Goal: Task Accomplishment & Management: Complete application form

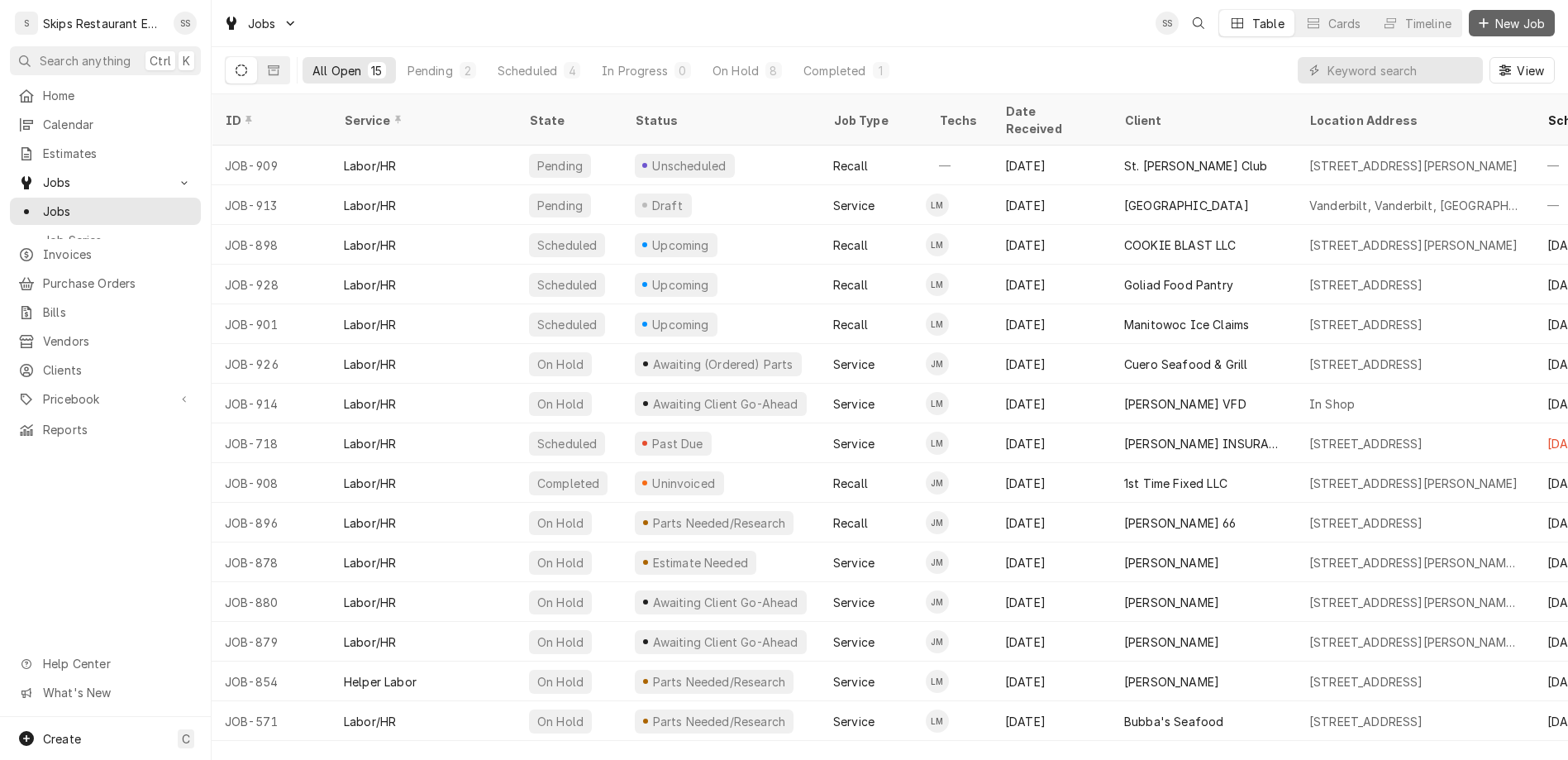
click at [1525, 15] on span "New Job" at bounding box center [1520, 23] width 56 height 17
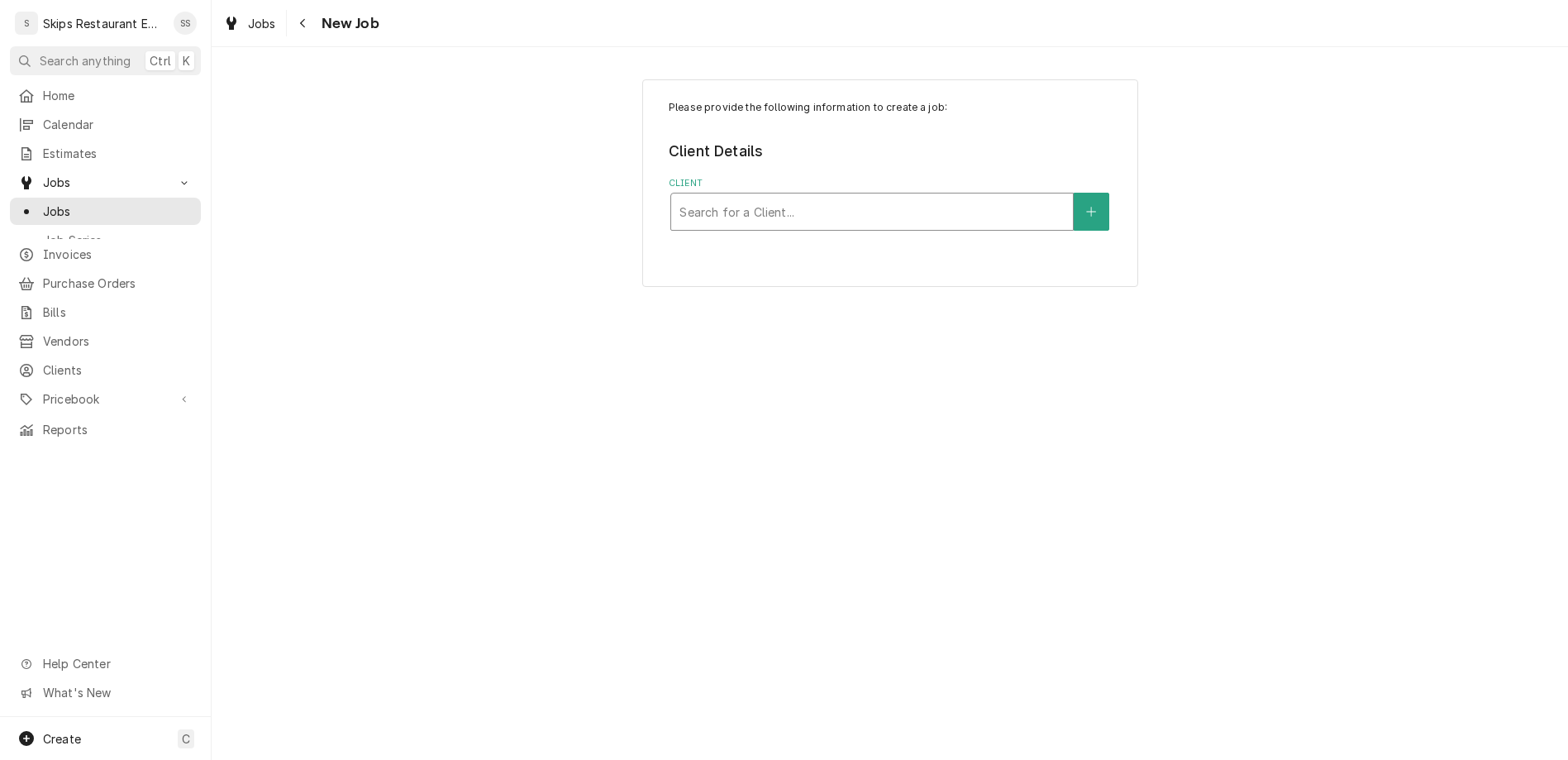
click at [759, 197] on div "Client" at bounding box center [872, 211] width 385 height 30
type input "lop"
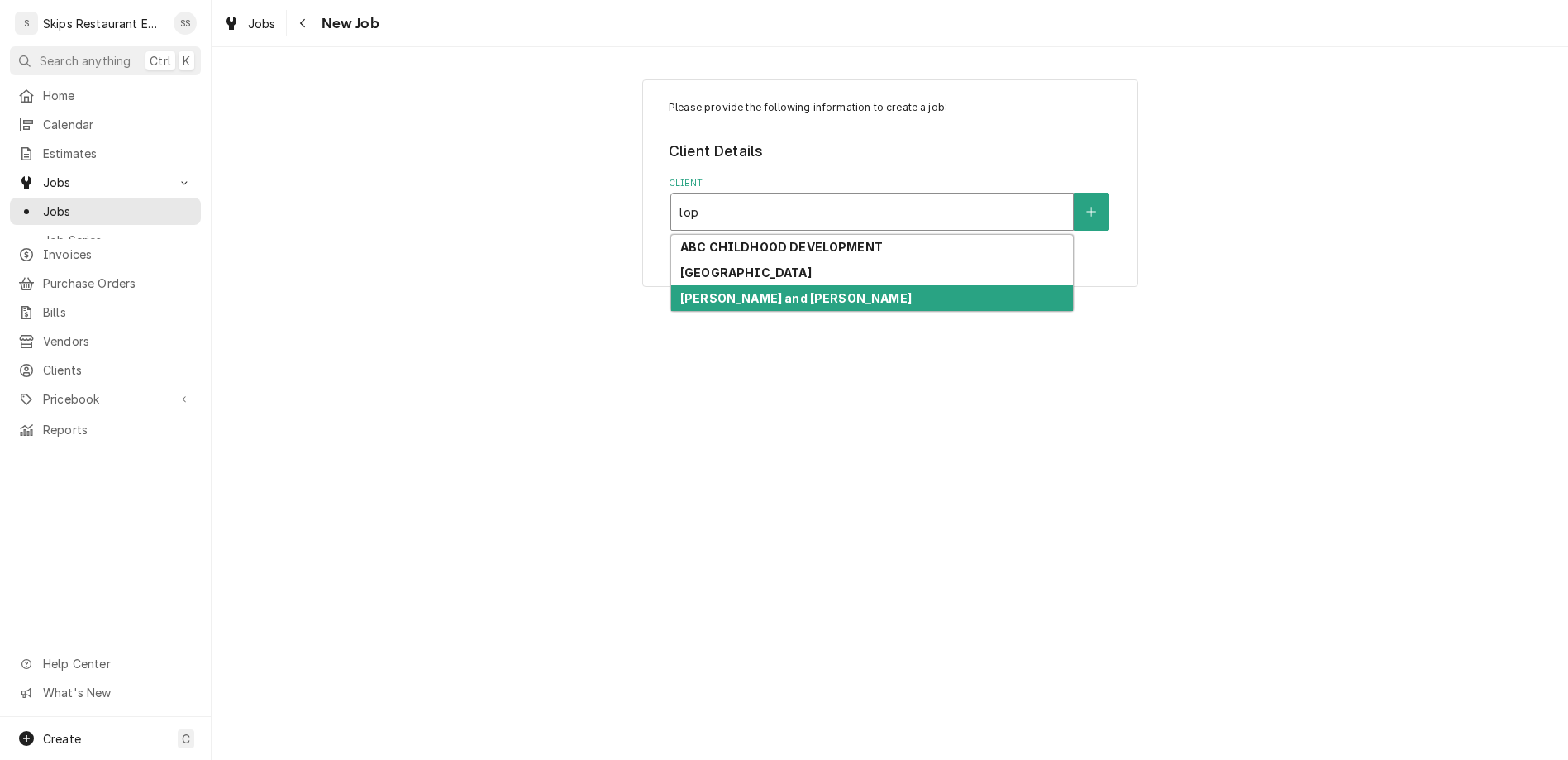
click at [730, 291] on strong "[PERSON_NAME] and [PERSON_NAME]" at bounding box center [796, 298] width 231 height 14
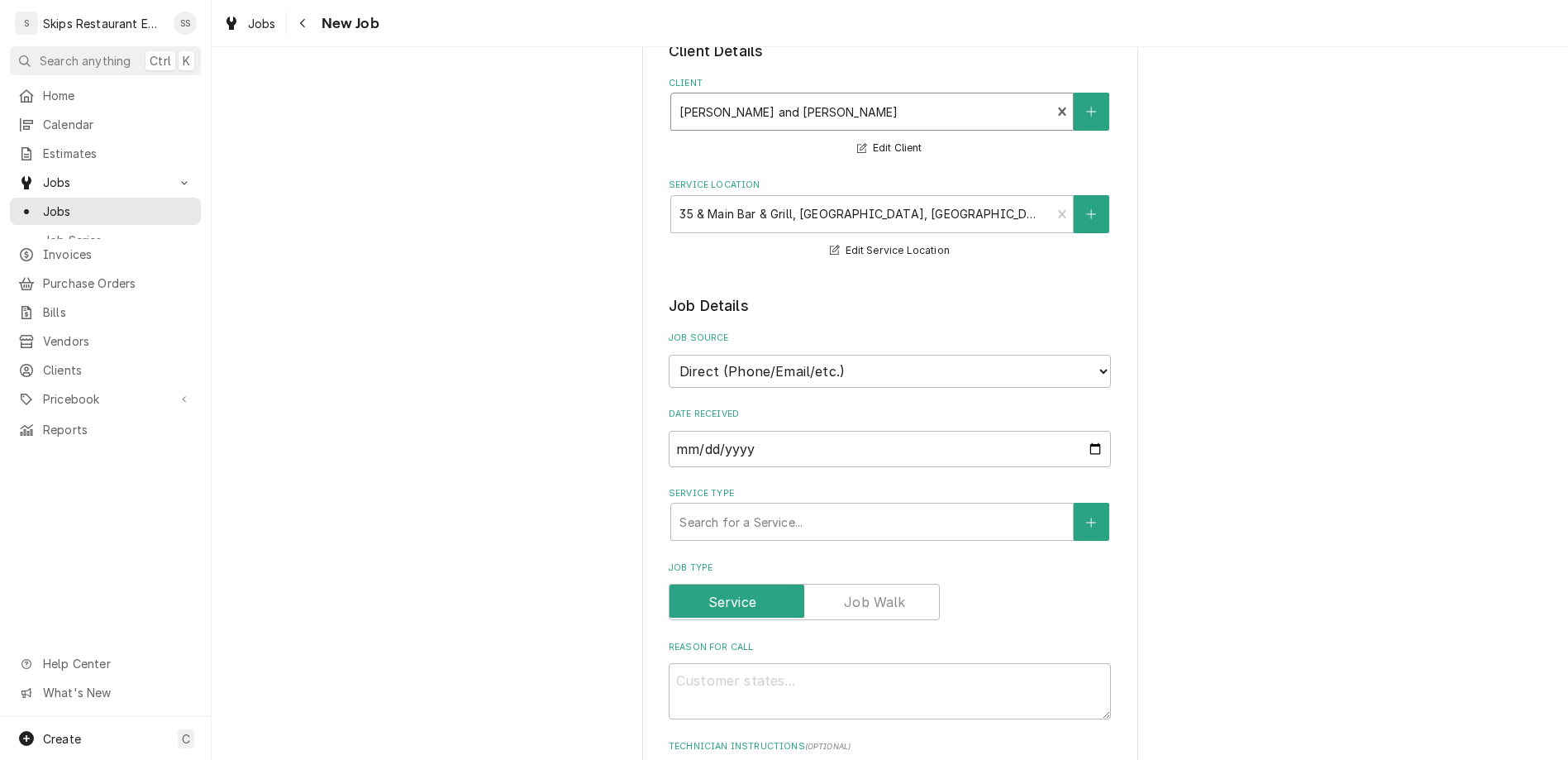
scroll to position [129, 0]
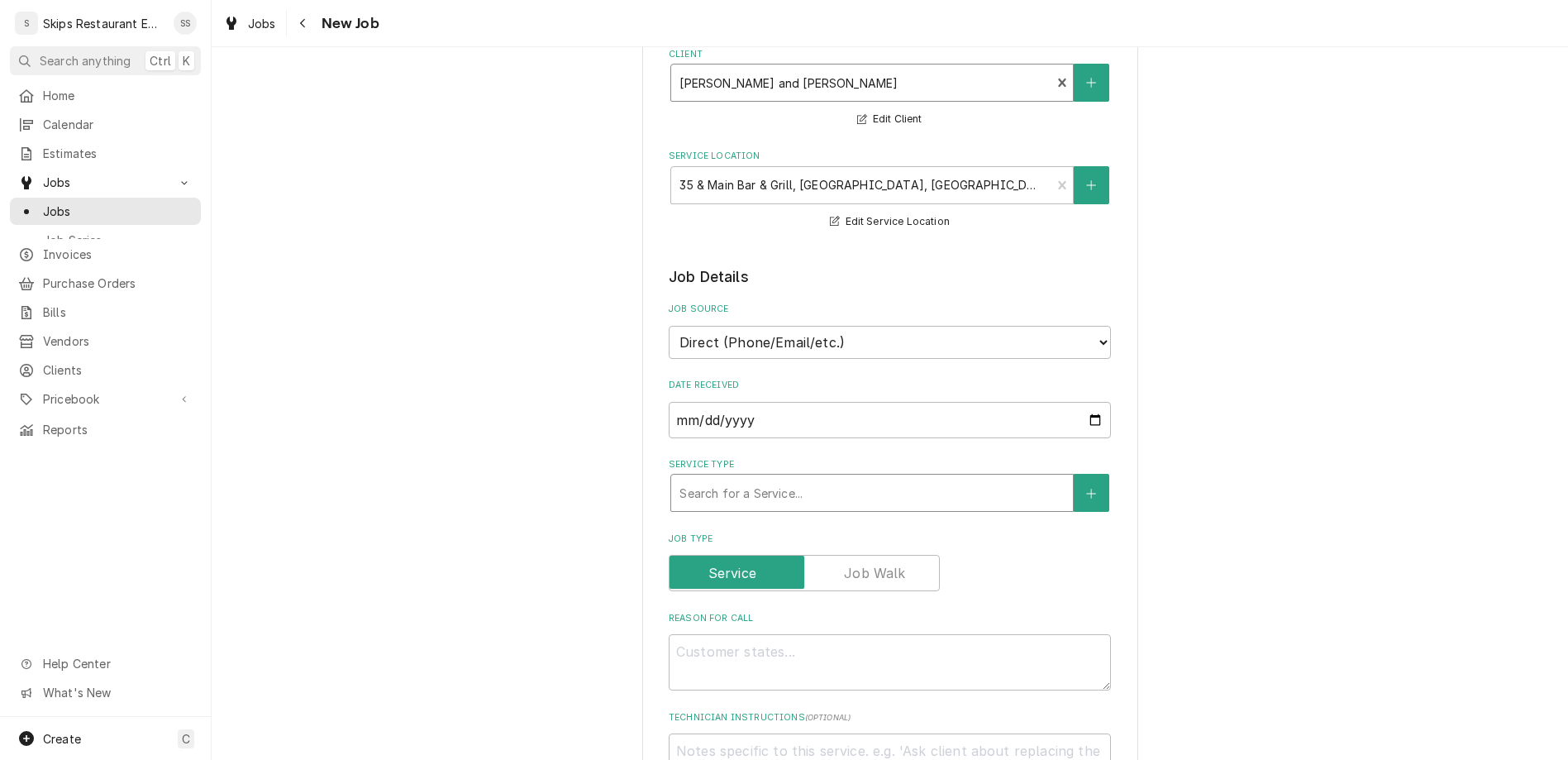
click at [798, 478] on div "Service Type" at bounding box center [872, 493] width 385 height 30
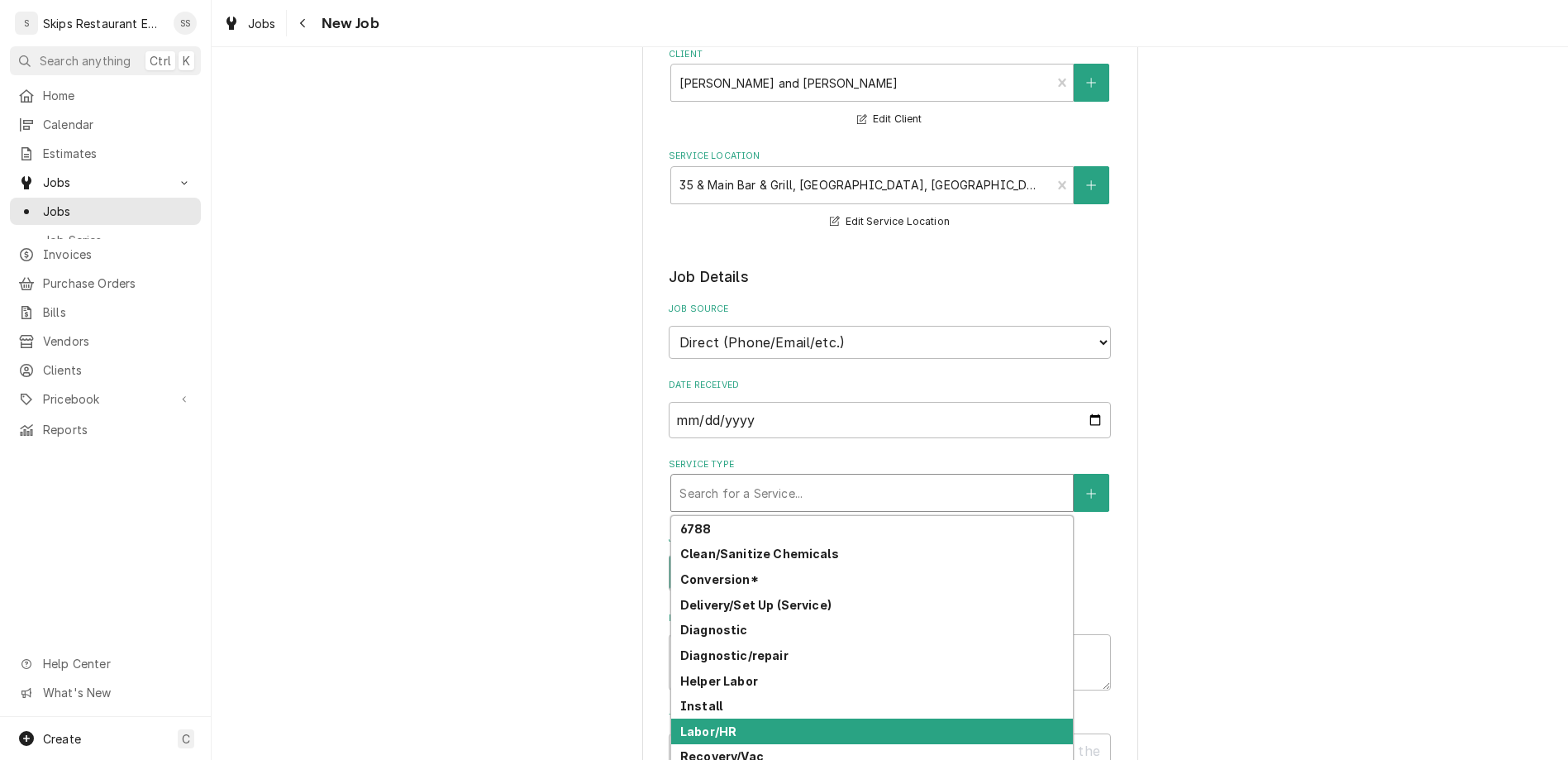
click at [725, 724] on strong "Labor/HR" at bounding box center [709, 731] width 56 height 14
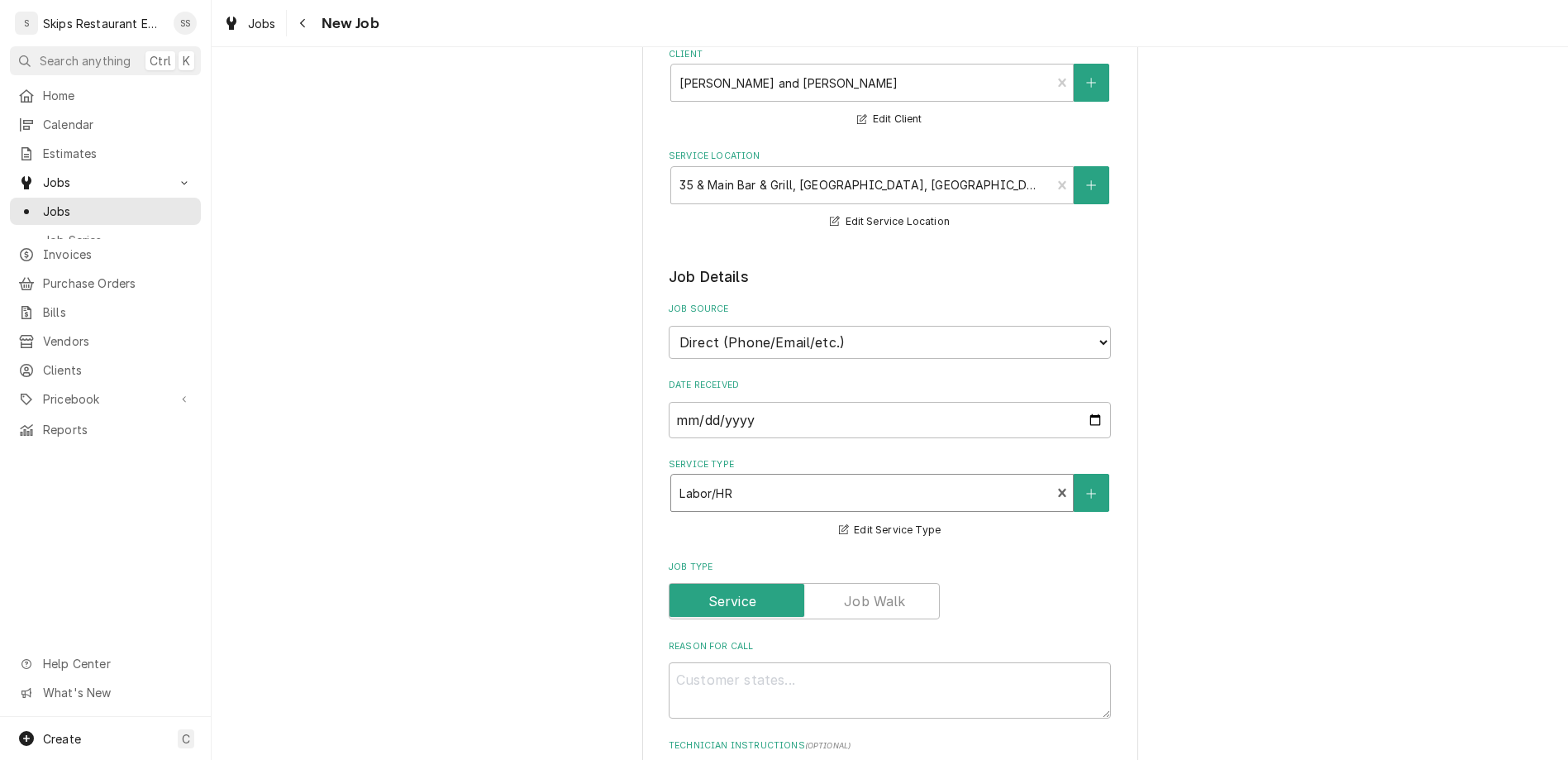
type textarea "x"
click at [738, 662] on textarea "Reason For Call" at bounding box center [890, 690] width 442 height 56
type textarea "{"
type textarea "x"
type textarea "{D"
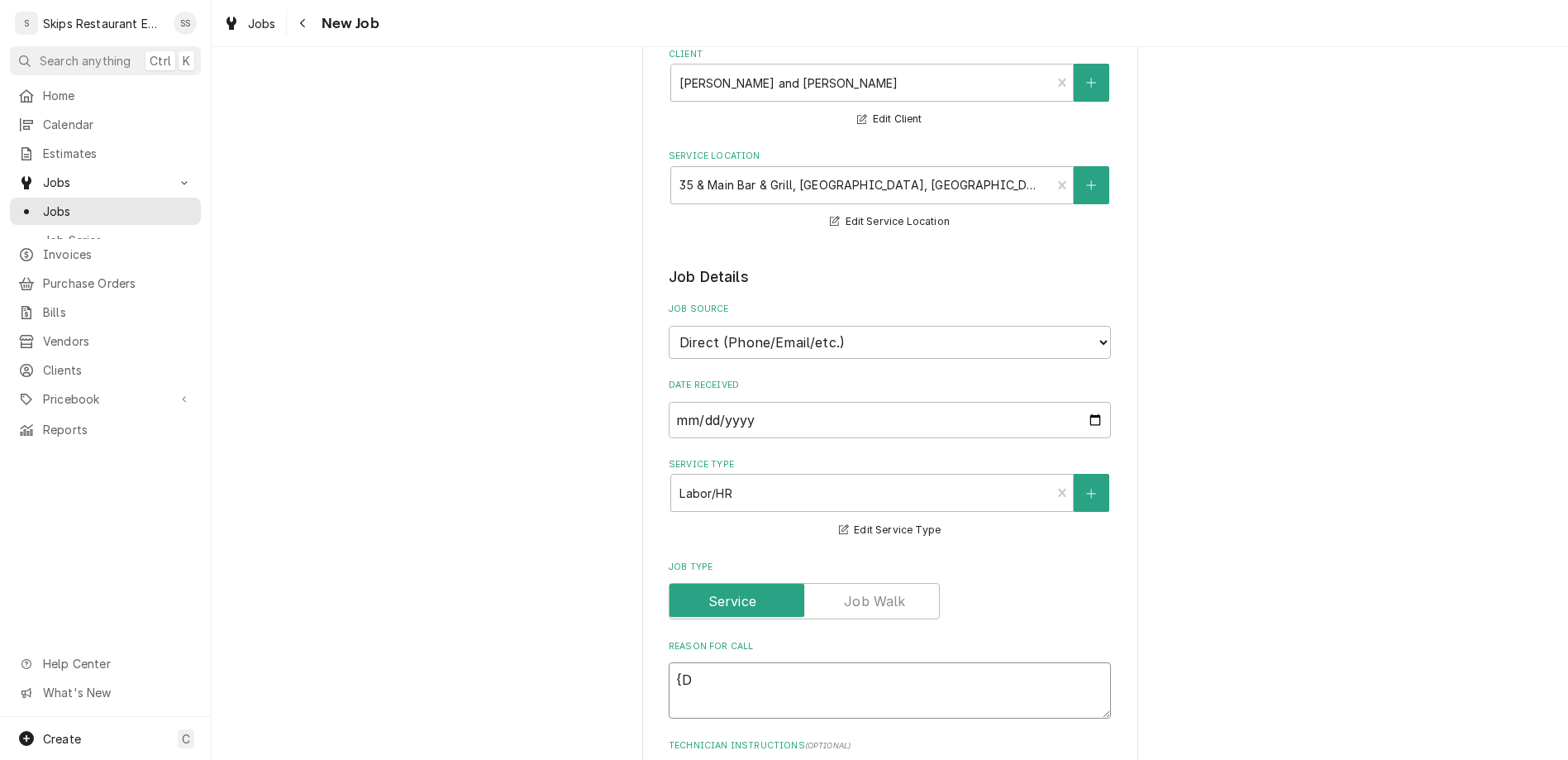
type textarea "x"
type textarea "{Di"
type textarea "x"
type textarea "{Dis"
type textarea "x"
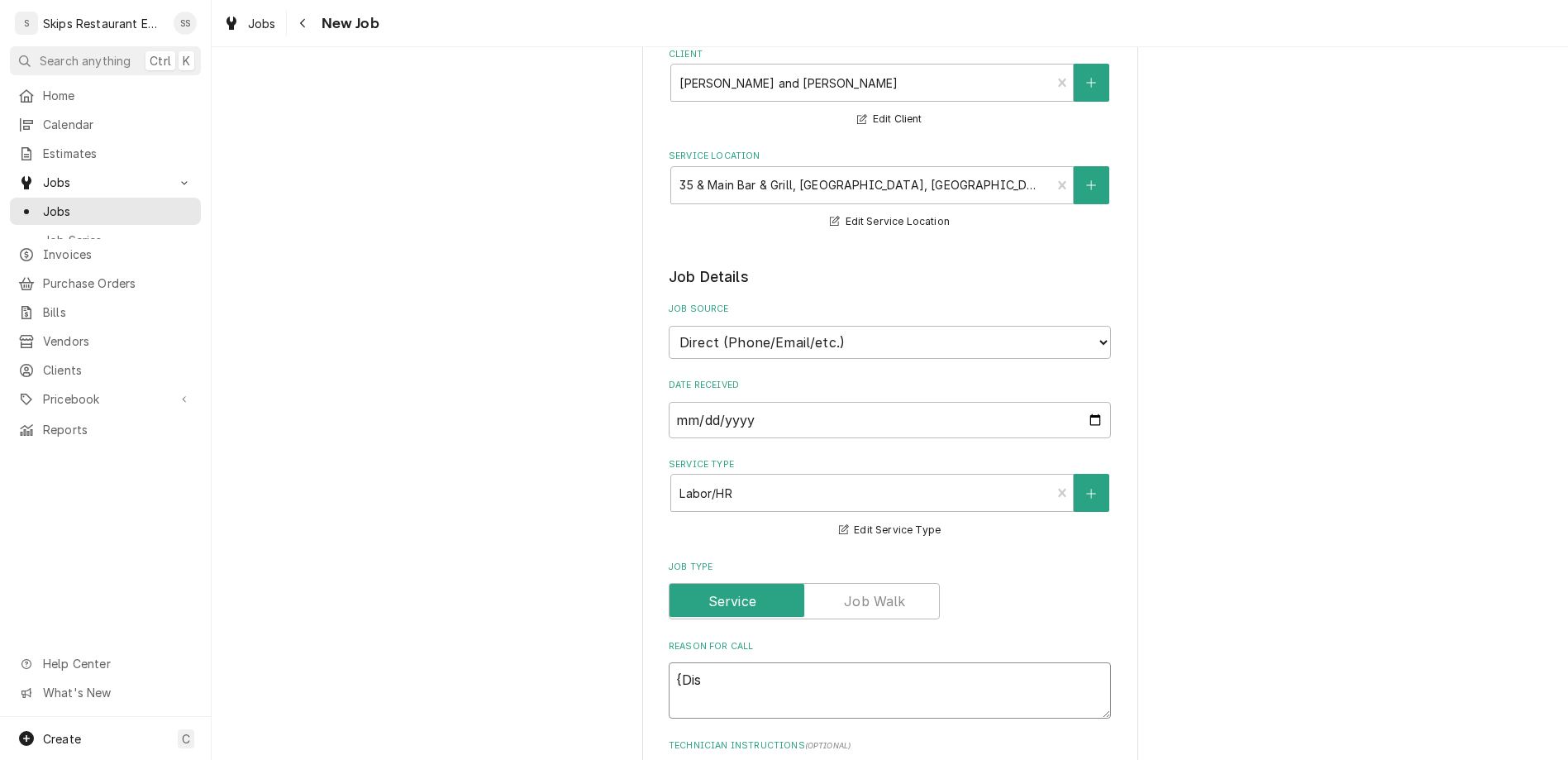
type textarea "{Disc"
type textarea "x"
type textarea "{Disco"
type textarea "x"
type textarea "{Discon"
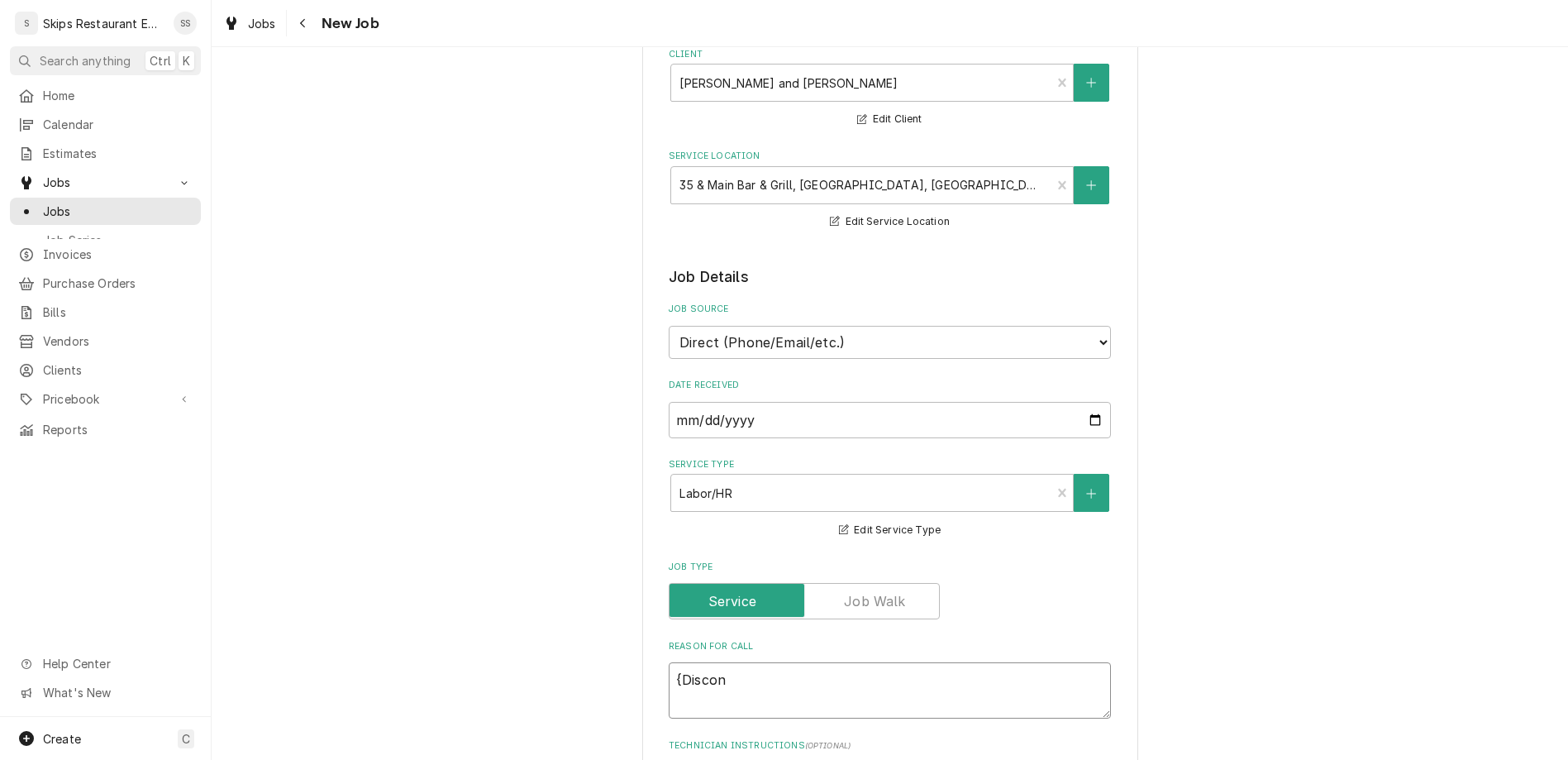
type textarea "x"
type textarea "{Disconn"
type textarea "x"
type textarea "{Disconne"
type textarea "x"
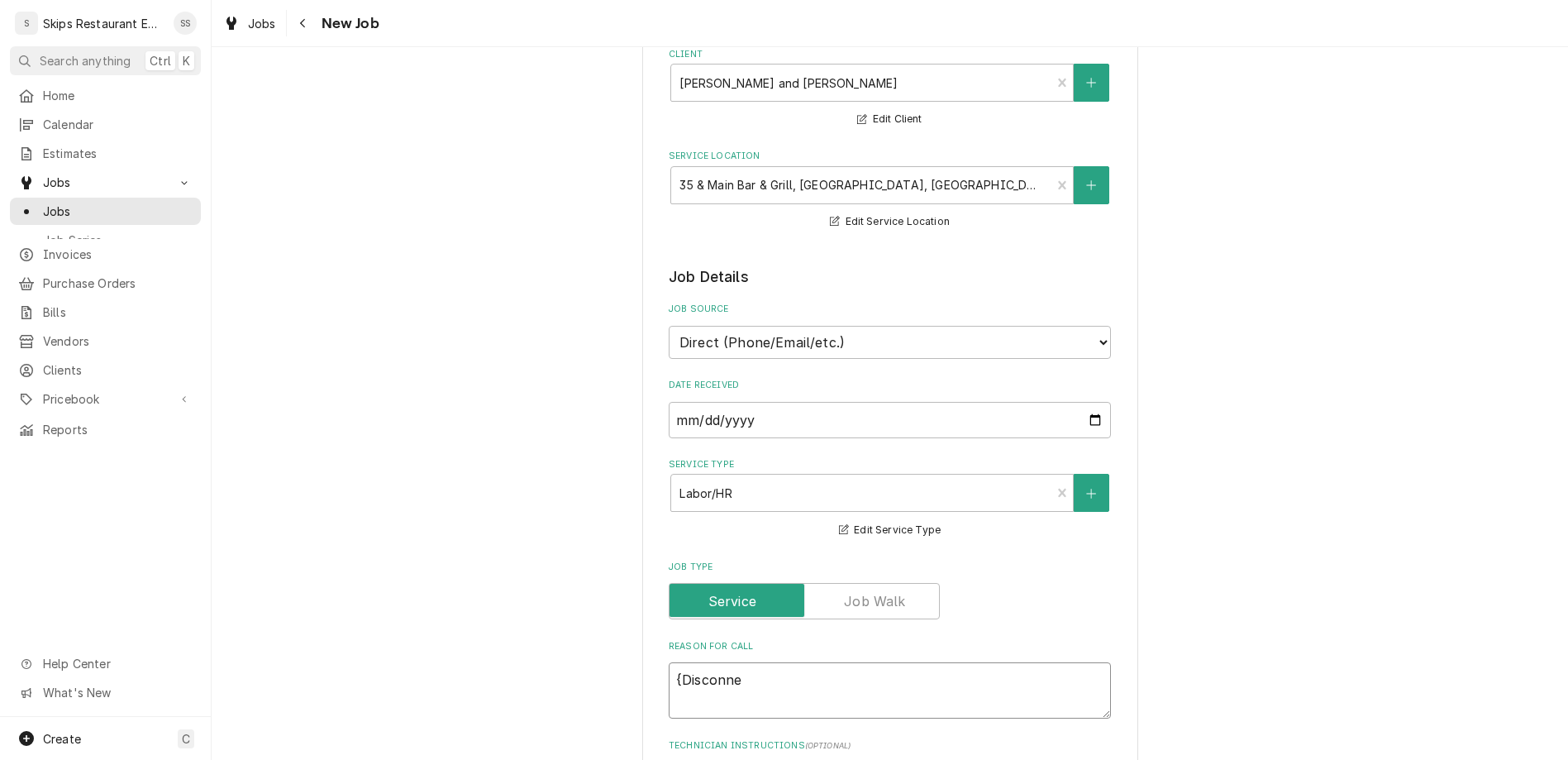
type textarea "{Disconnec"
type textarea "x"
type textarea "{Disconnect"
type textarea "x"
type textarea "Disconnect"
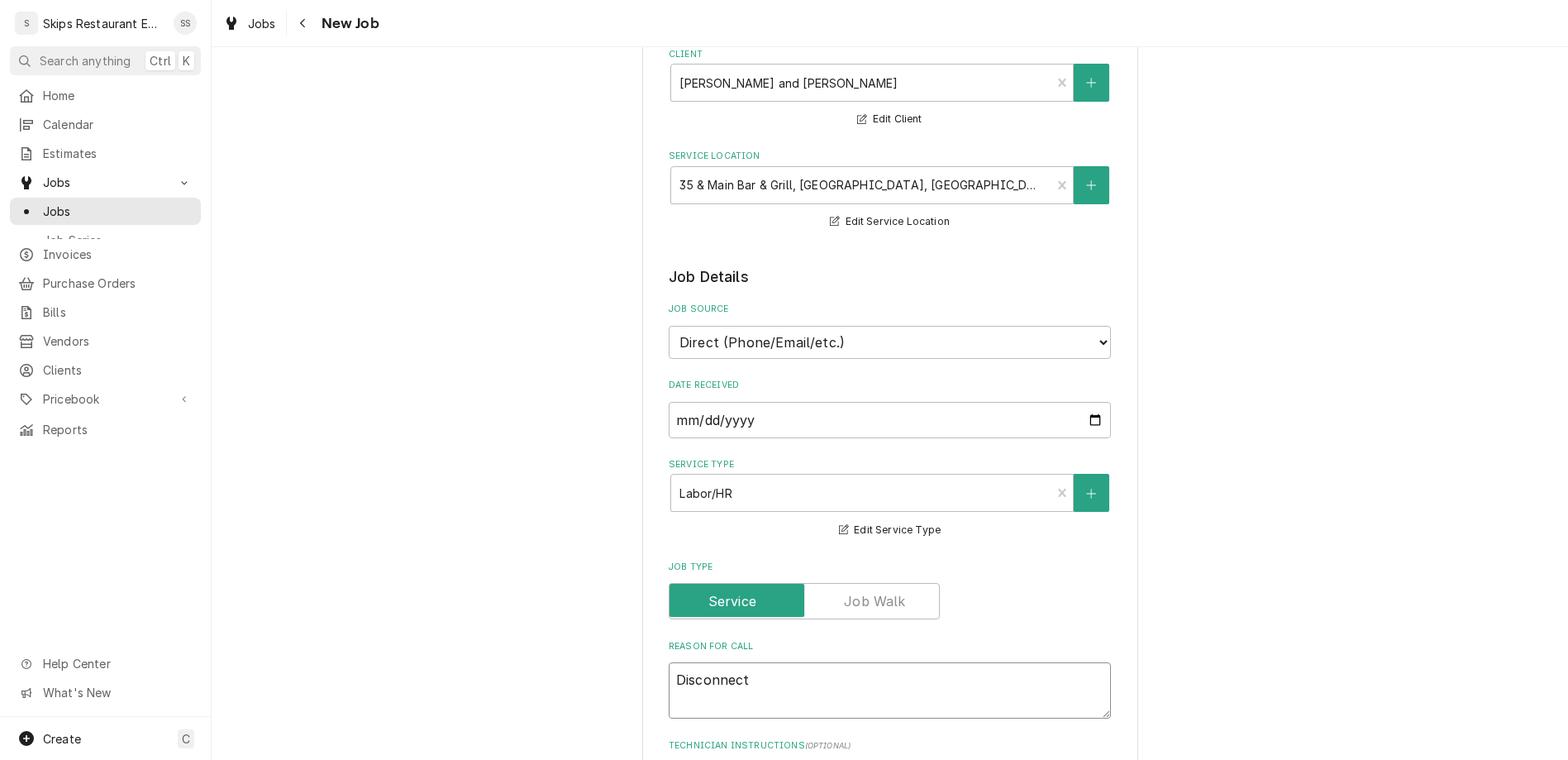
type textarea "x"
type textarea "Disconnect"
type textarea "x"
type textarea "Disconnect D"
type textarea "x"
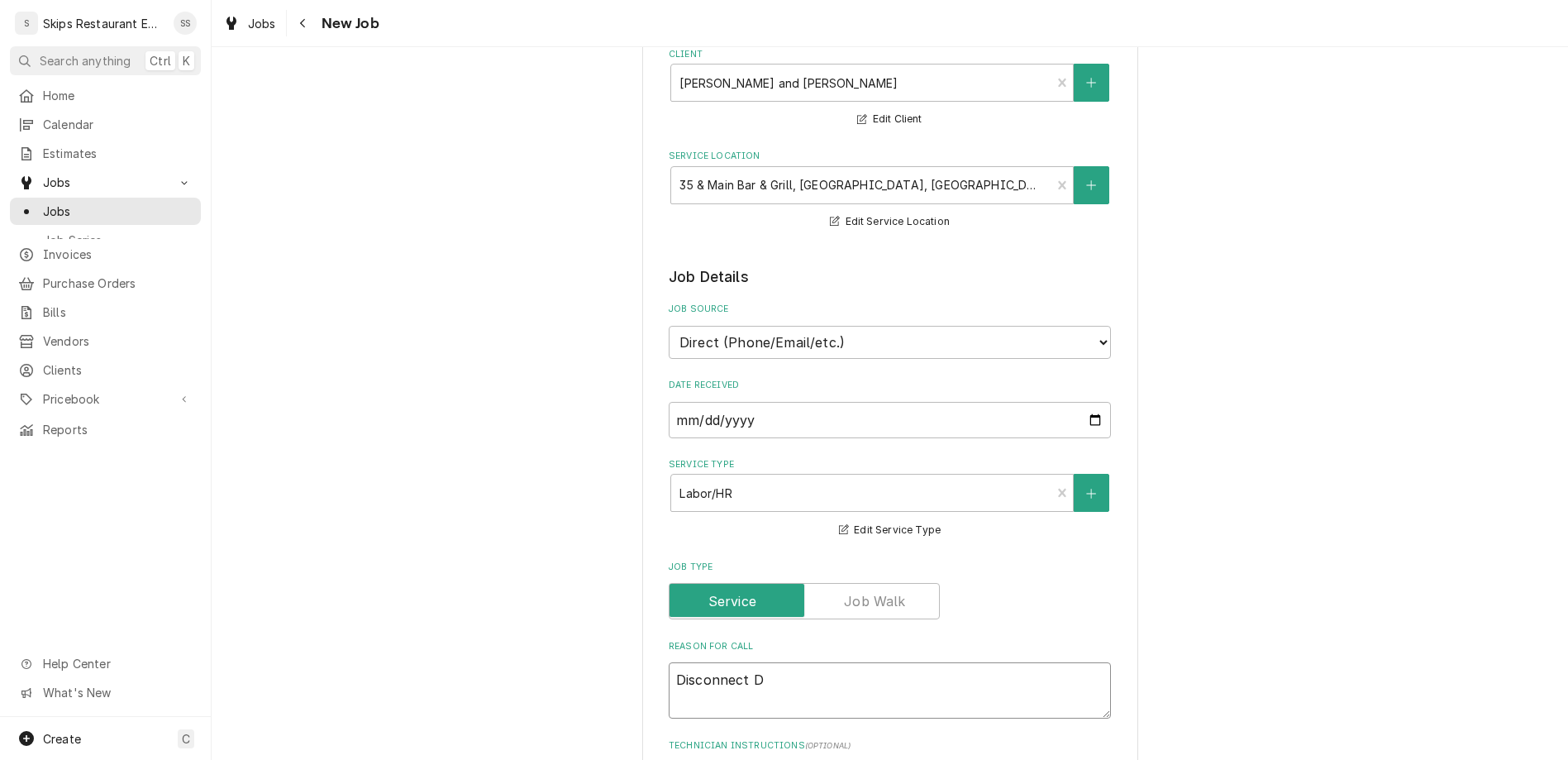
type textarea "Disconnect De"
type textarea "x"
type textarea "Disconnect Dea"
type textarea "x"
type textarea "Disconnect [PERSON_NAME]"
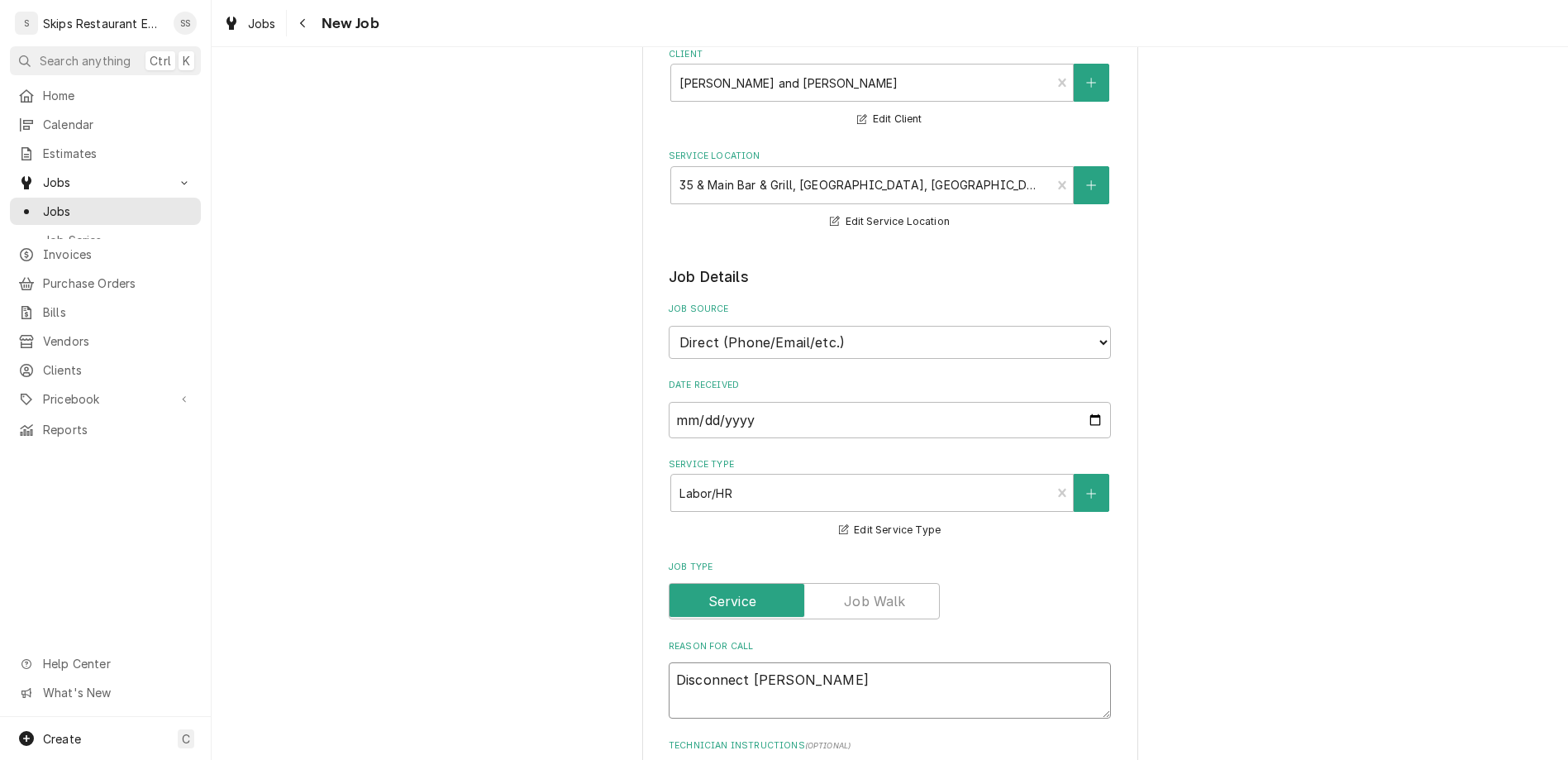
type textarea "x"
type textarea "Disconnect [PERSON_NAME]"
type textarea "x"
type textarea "Disconnect [PERSON_NAME]"
type textarea "x"
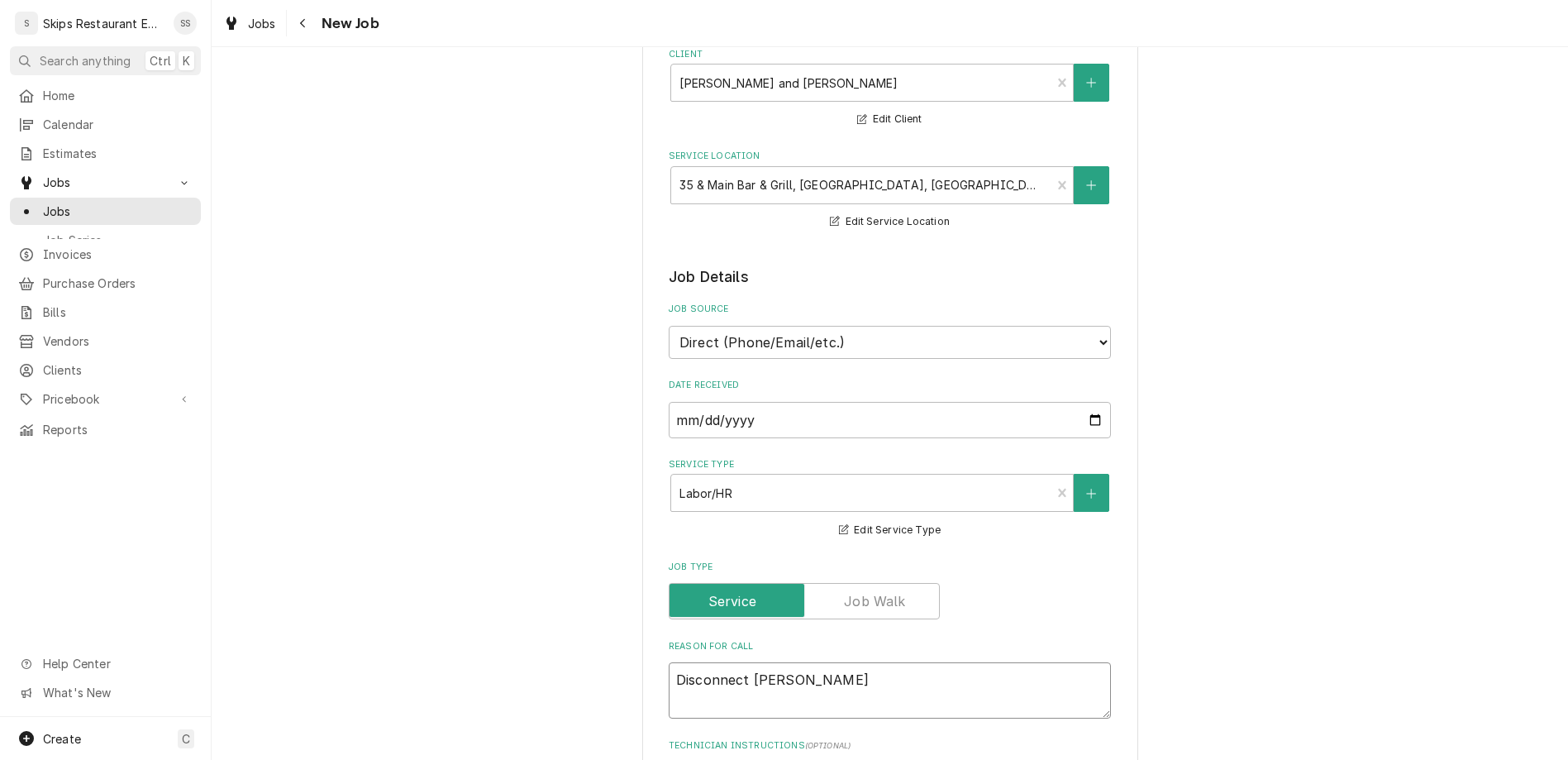
type textarea "Disconnect [PERSON_NAME] fr"
type textarea "x"
type textarea "Disconnect [PERSON_NAME]"
type textarea "x"
type textarea "Disconnect [PERSON_NAME]"
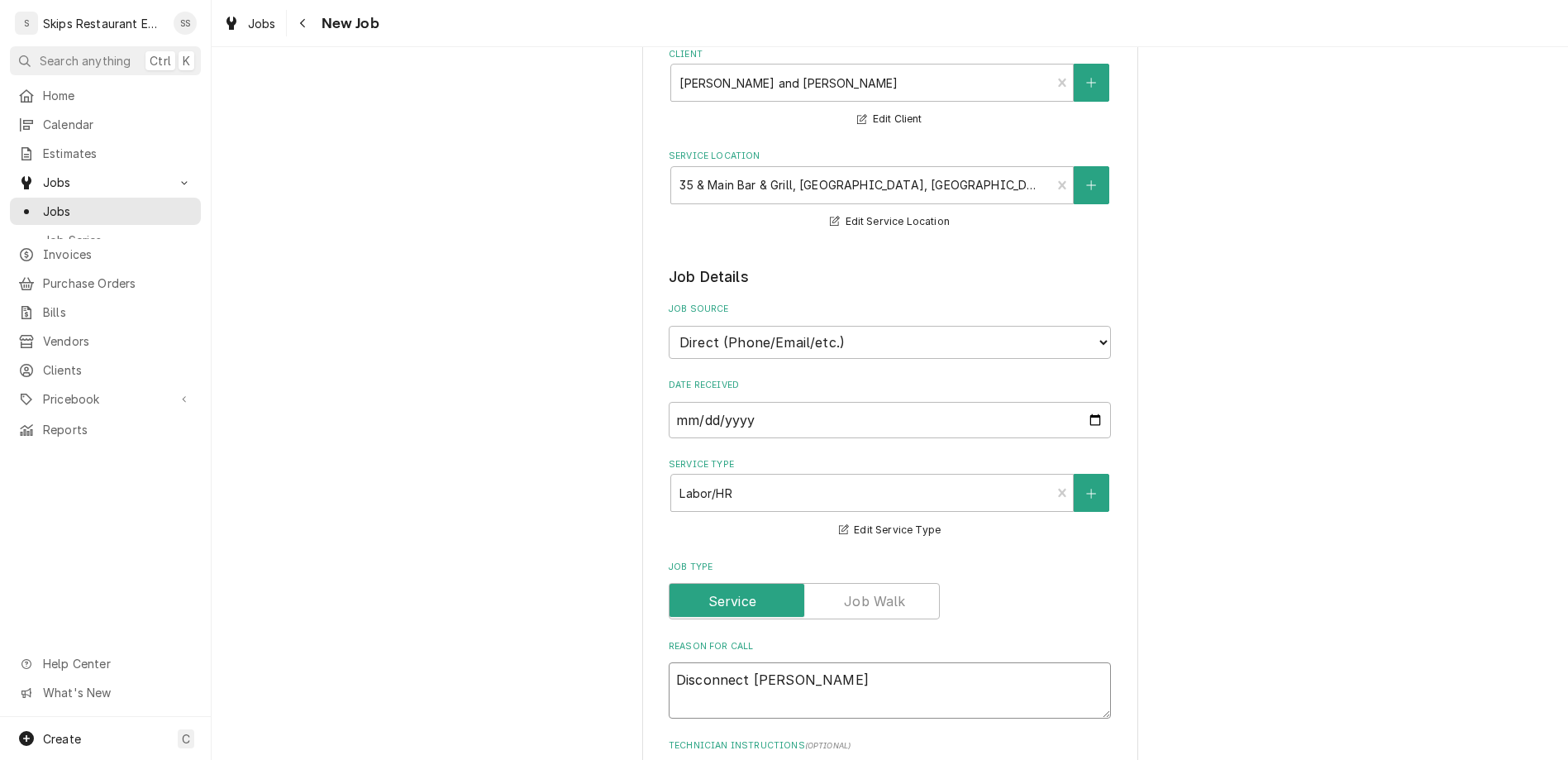
type textarea "x"
type textarea "Disconnect [PERSON_NAME]"
type textarea "x"
type textarea "Disconnect [PERSON_NAME]"
type textarea "x"
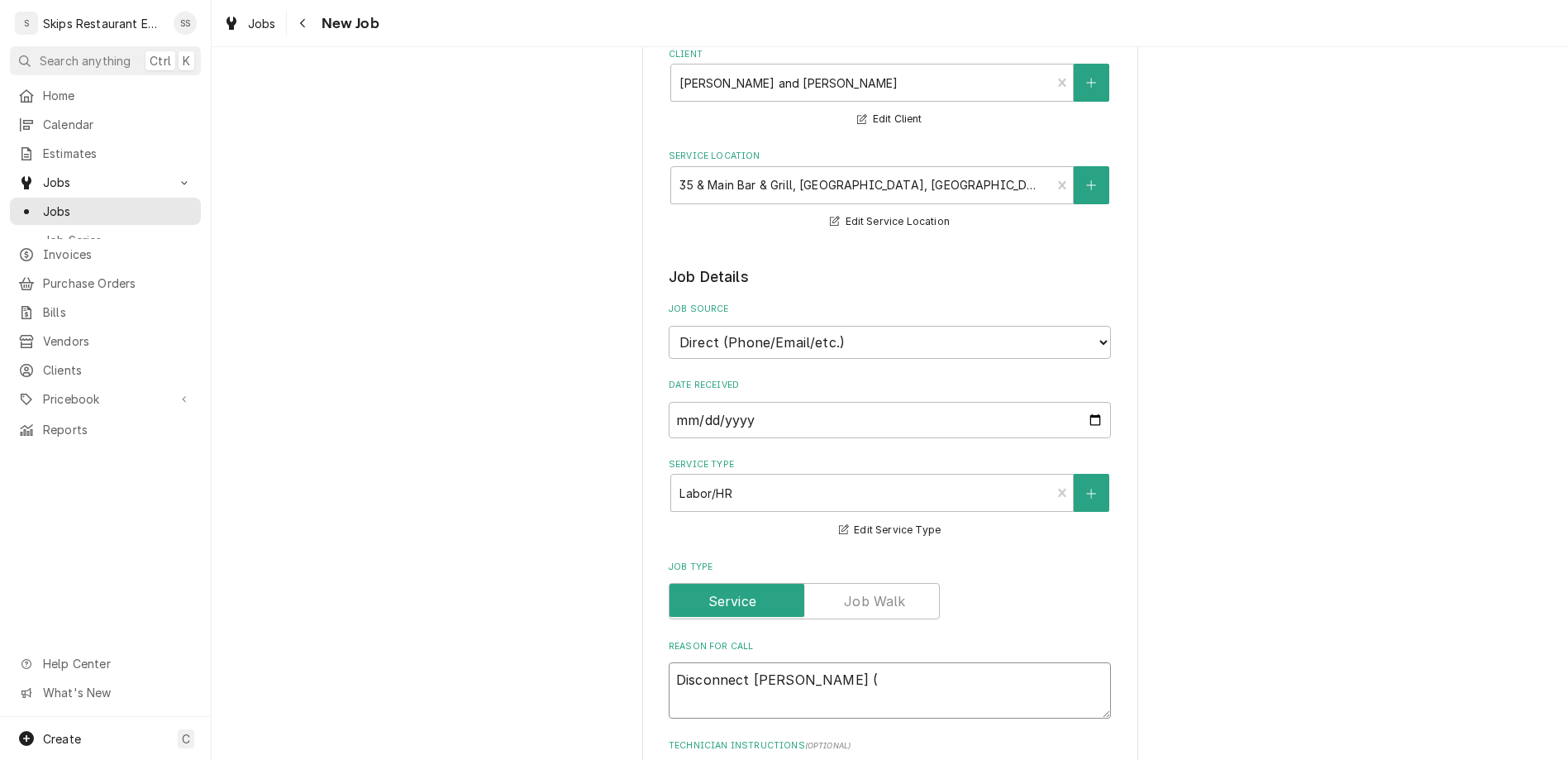
type textarea "Disconnect [PERSON_NAME] (e"
type textarea "x"
type textarea "Disconnect [PERSON_NAME] (el"
type textarea "x"
type textarea "Disconnect [PERSON_NAME] (ele"
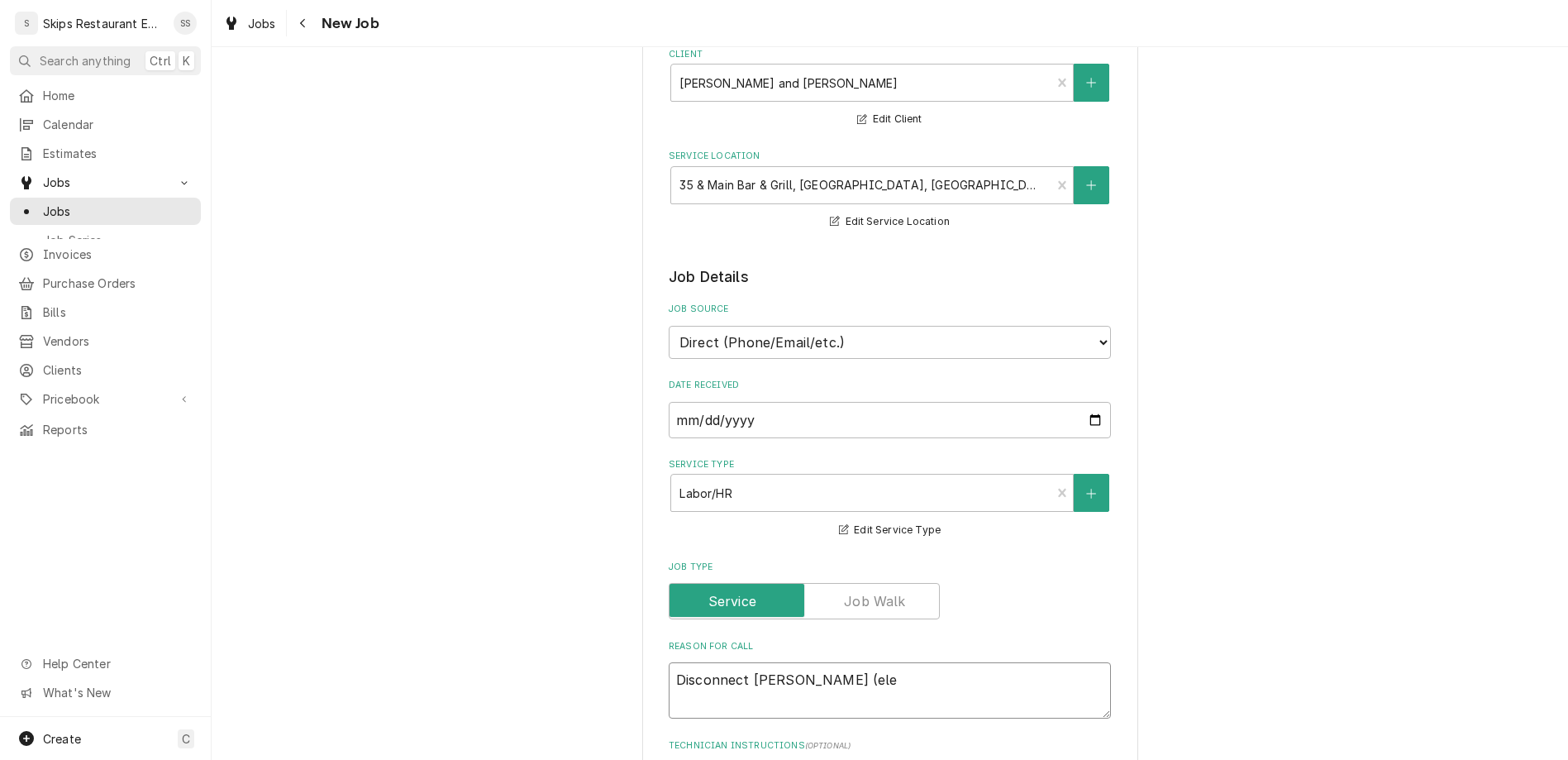
type textarea "x"
type textarea "Disconnect [PERSON_NAME] (elec"
type textarea "x"
type textarea "Disconnect [PERSON_NAME] (electr"
type textarea "x"
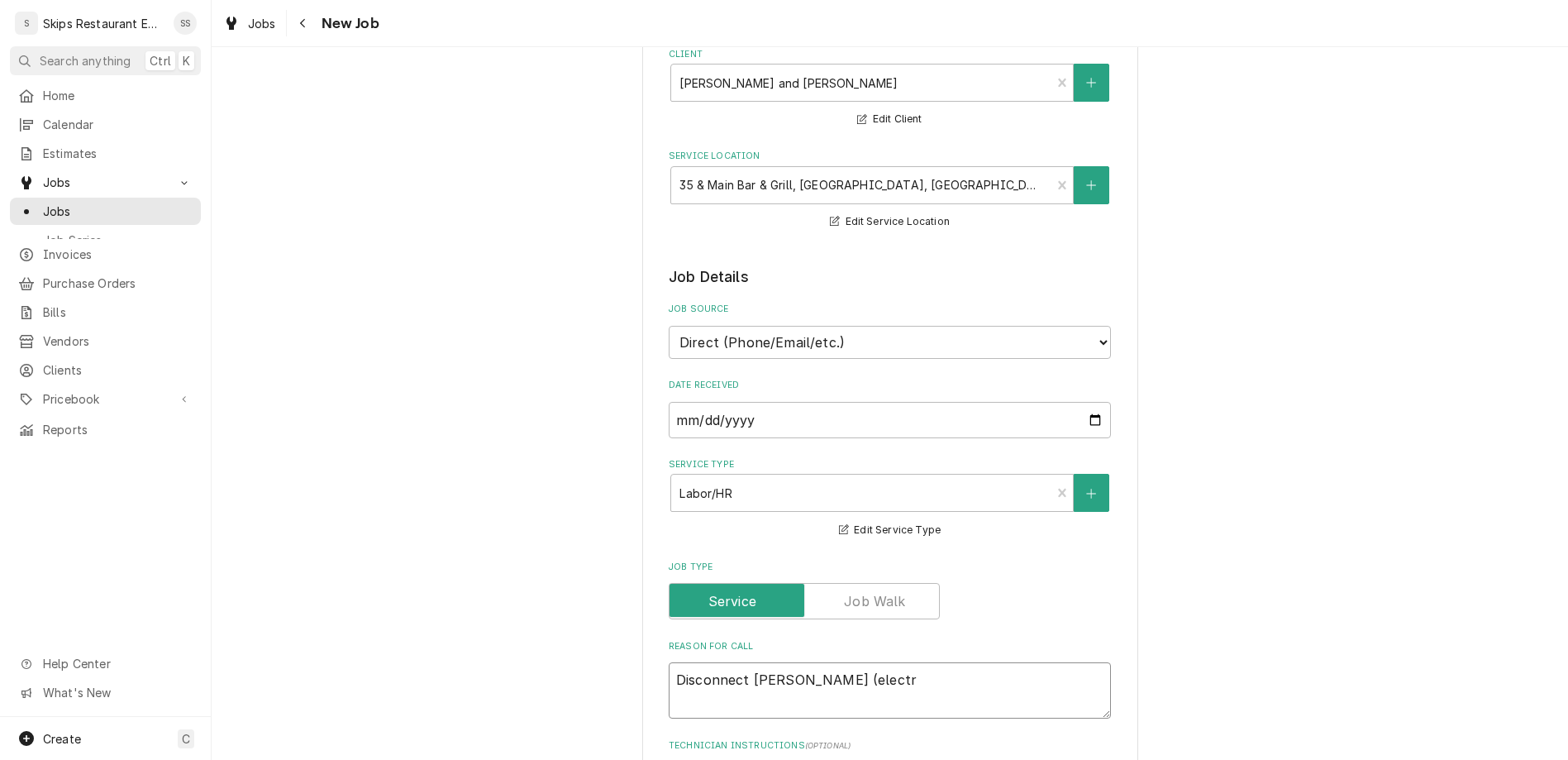
type textarea "Disconnect [PERSON_NAME] (electri"
type textarea "x"
type textarea "Disconnect [PERSON_NAME] (electric"
type textarea "x"
type textarea "Disconnect [PERSON_NAME] (electric) and"
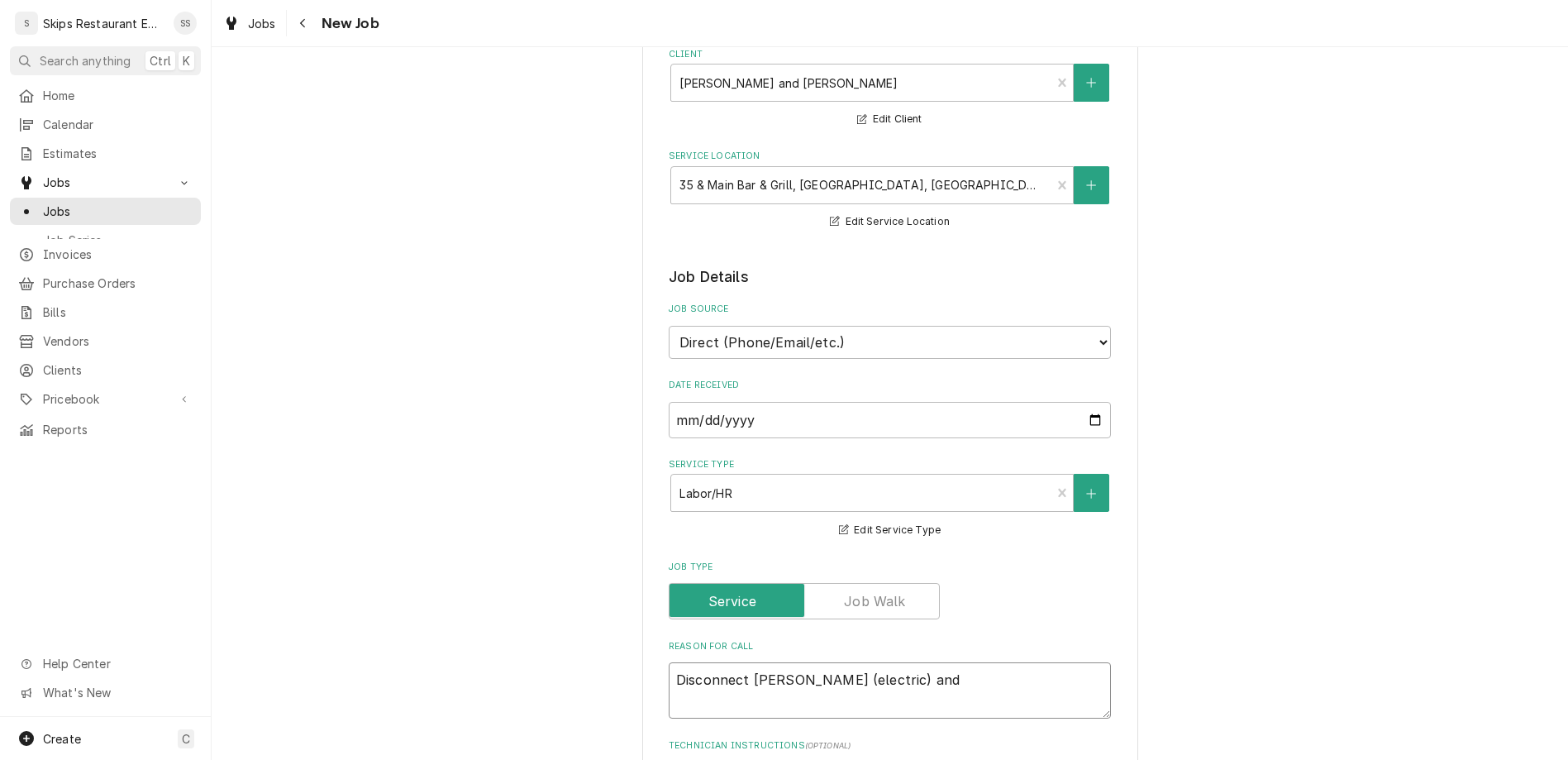
type textarea "x"
type textarea "Disconnect [PERSON_NAME] (electric) and p"
type textarea "x"
type textarea "Disconnect [PERSON_NAME] (electric) and pr"
type textarea "x"
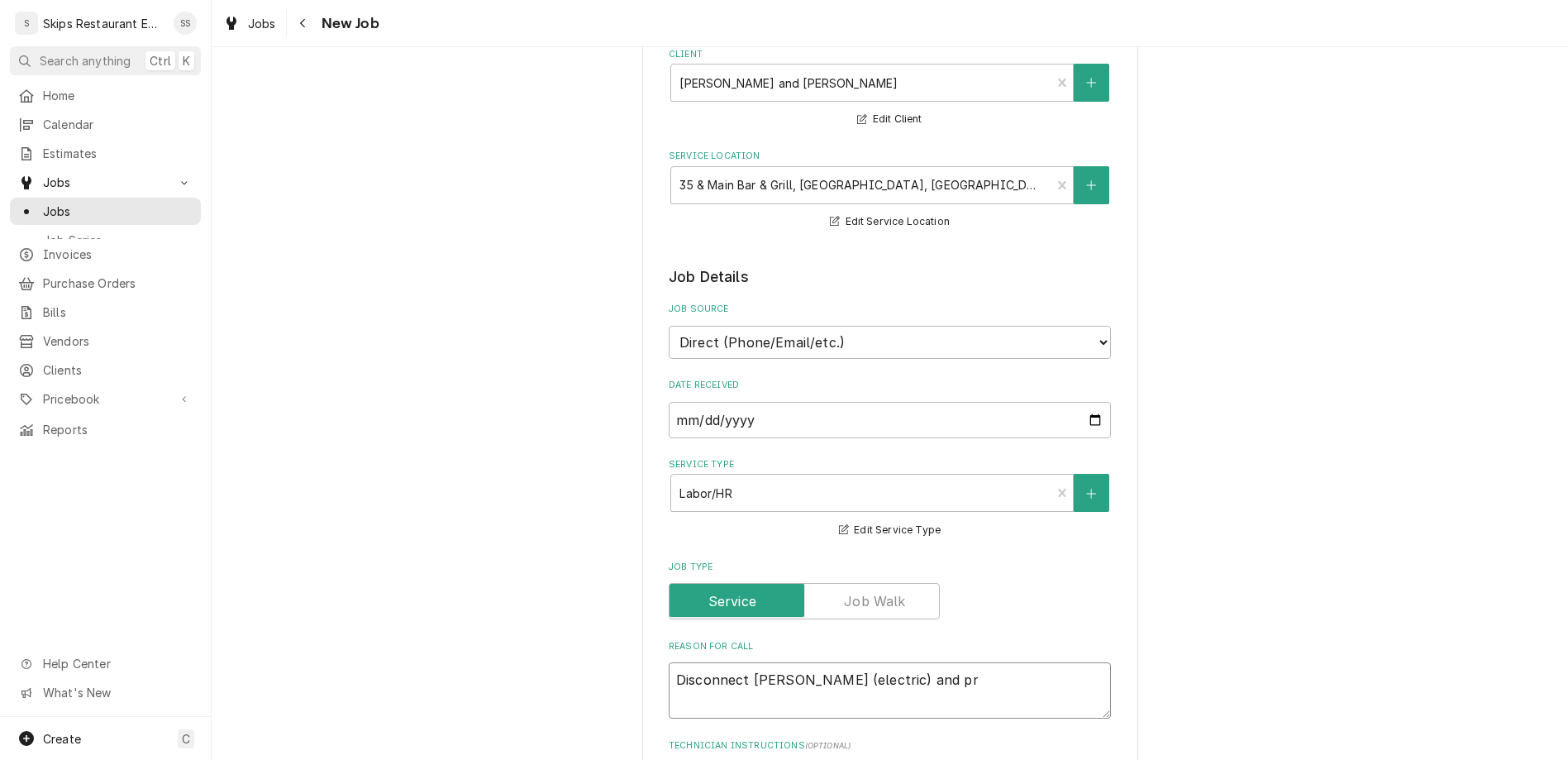
type textarea "Disconnect [PERSON_NAME] (electric) and pri"
type textarea "x"
type textarea "Disconnect [PERSON_NAME] (electric) and prin"
type textarea "x"
type textarea "Disconnect [PERSON_NAME] (electric) and pri"
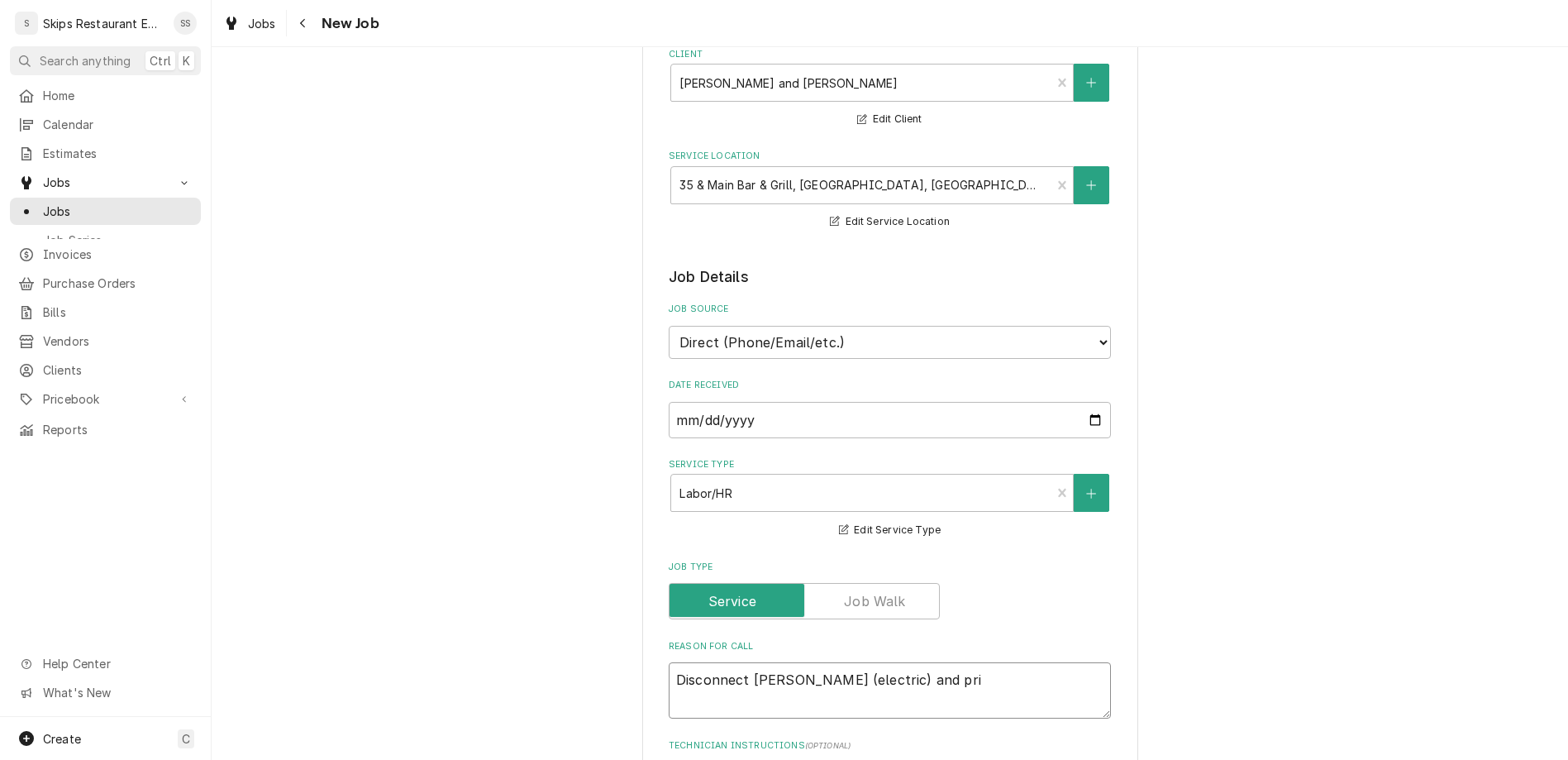
type textarea "x"
type textarea "Disconnect [PERSON_NAME] (electric) and pr"
type textarea "x"
type textarea "Disconnect [PERSON_NAME] (electric) and p"
type textarea "x"
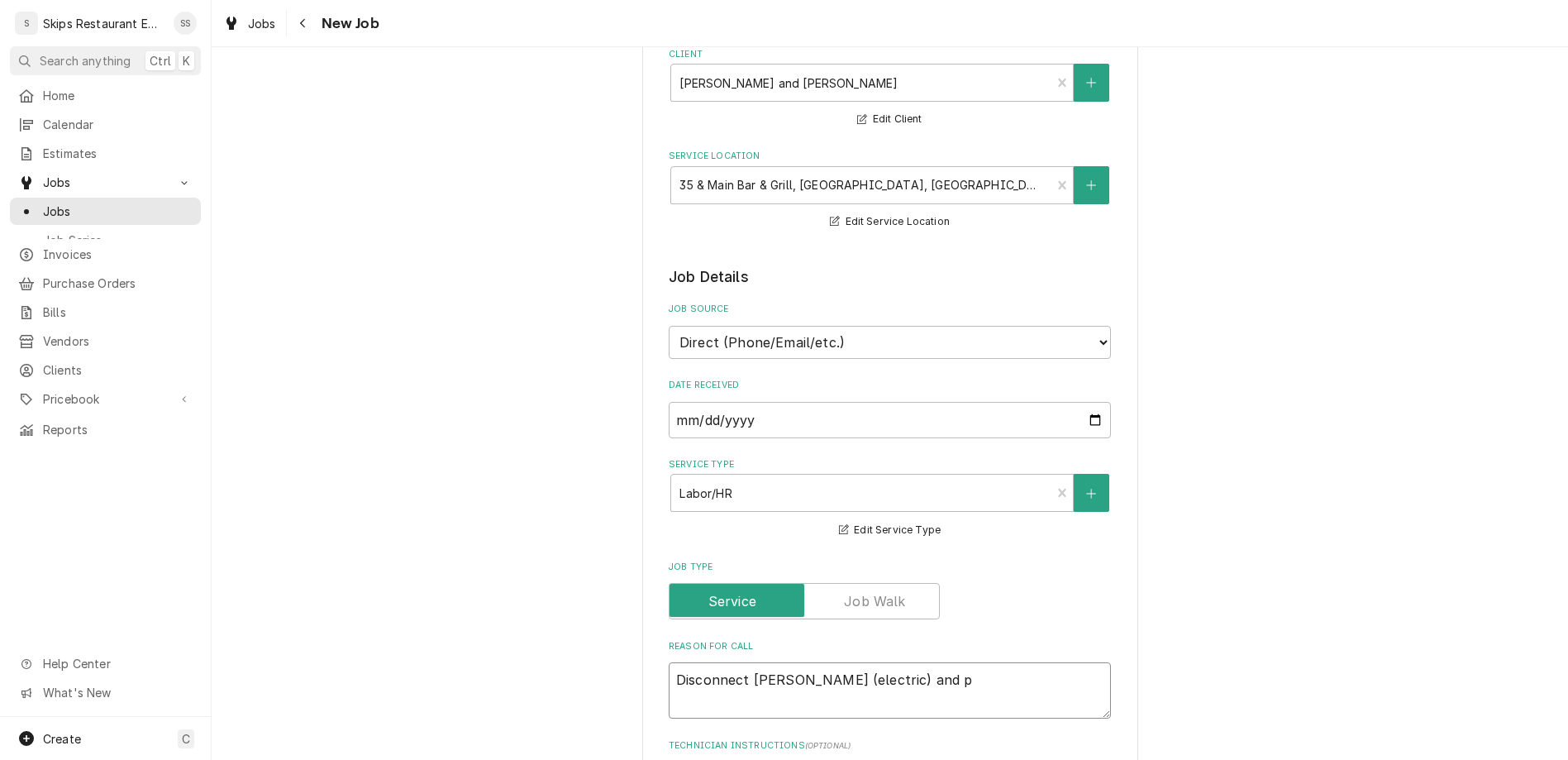
type textarea "Disconnect [PERSON_NAME] (electric) and"
type textarea "x"
type textarea "Disconnect [PERSON_NAME] (electric) and b"
type textarea "x"
type textarea "Disconnect [PERSON_NAME] (electric) and br"
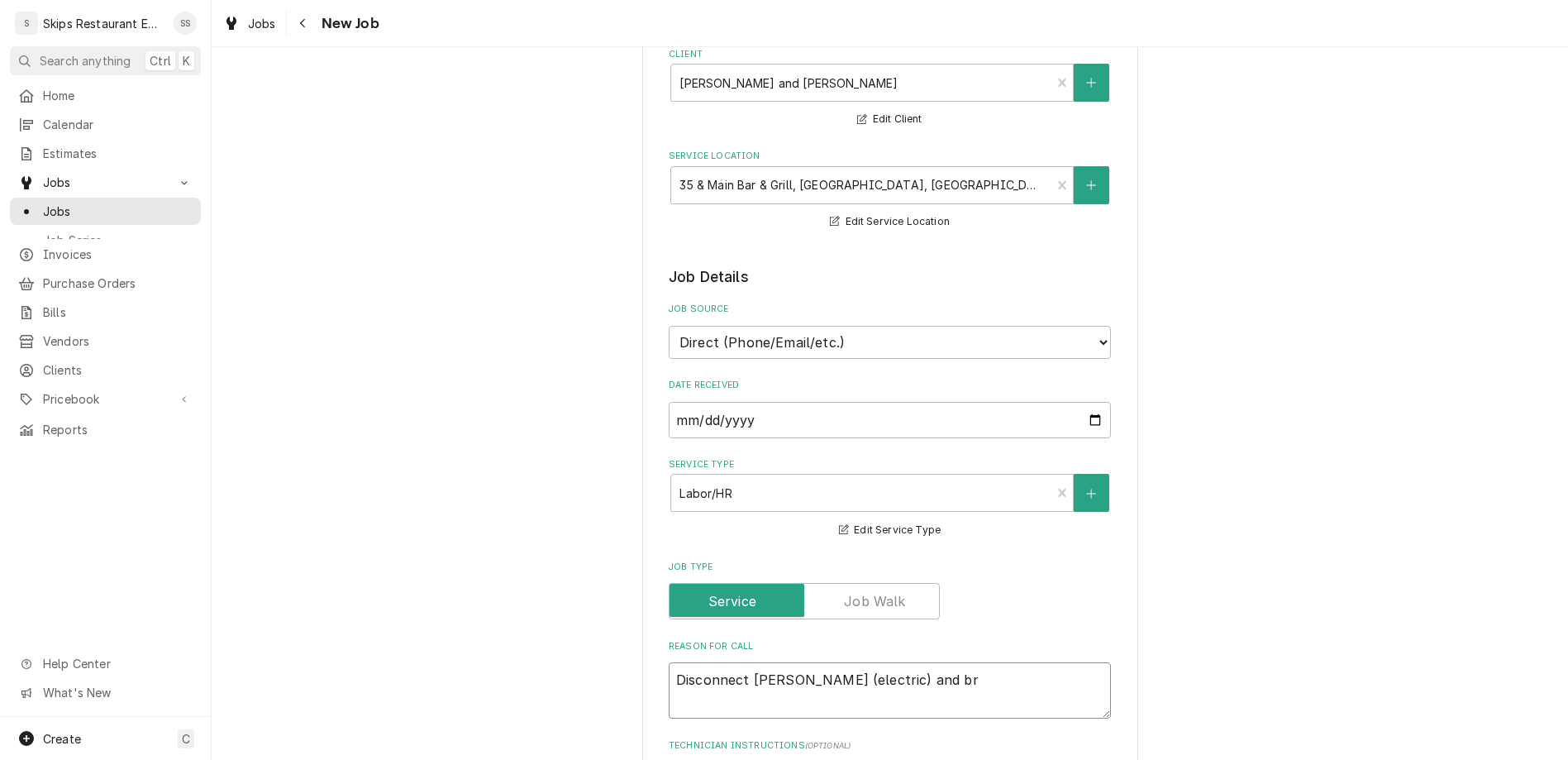
type textarea "x"
type textarea "Disconnect [PERSON_NAME] (electric) and bri"
type textarea "x"
type textarea "Disconnect [PERSON_NAME] (electric) and brin"
type textarea "x"
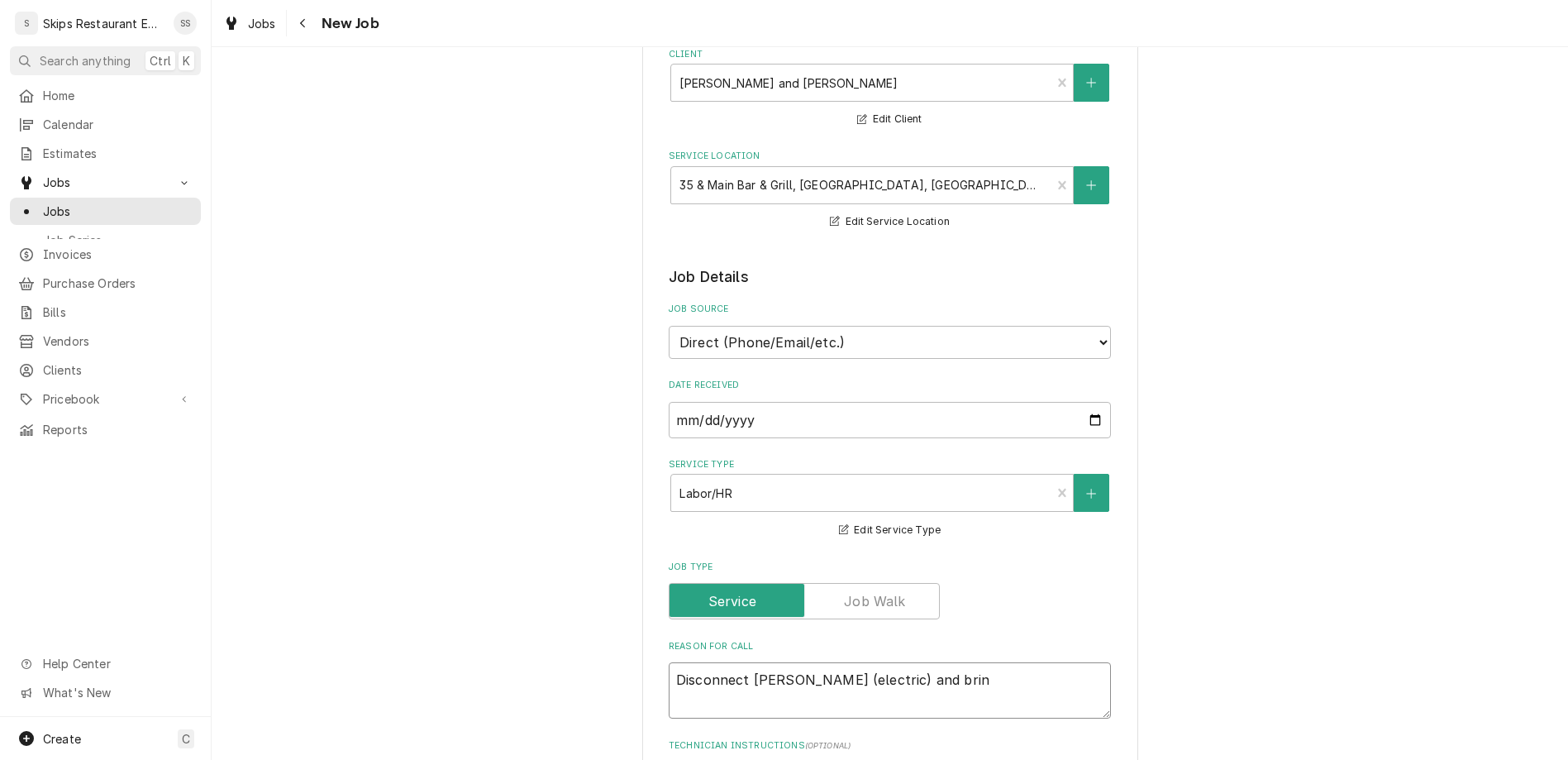
type textarea "Disconnect [PERSON_NAME] (electric) and bring"
type textarea "x"
type textarea "Disconnect [PERSON_NAME] (electric) and bring"
type textarea "x"
type textarea "Disconnect [PERSON_NAME] (electric) and bring t"
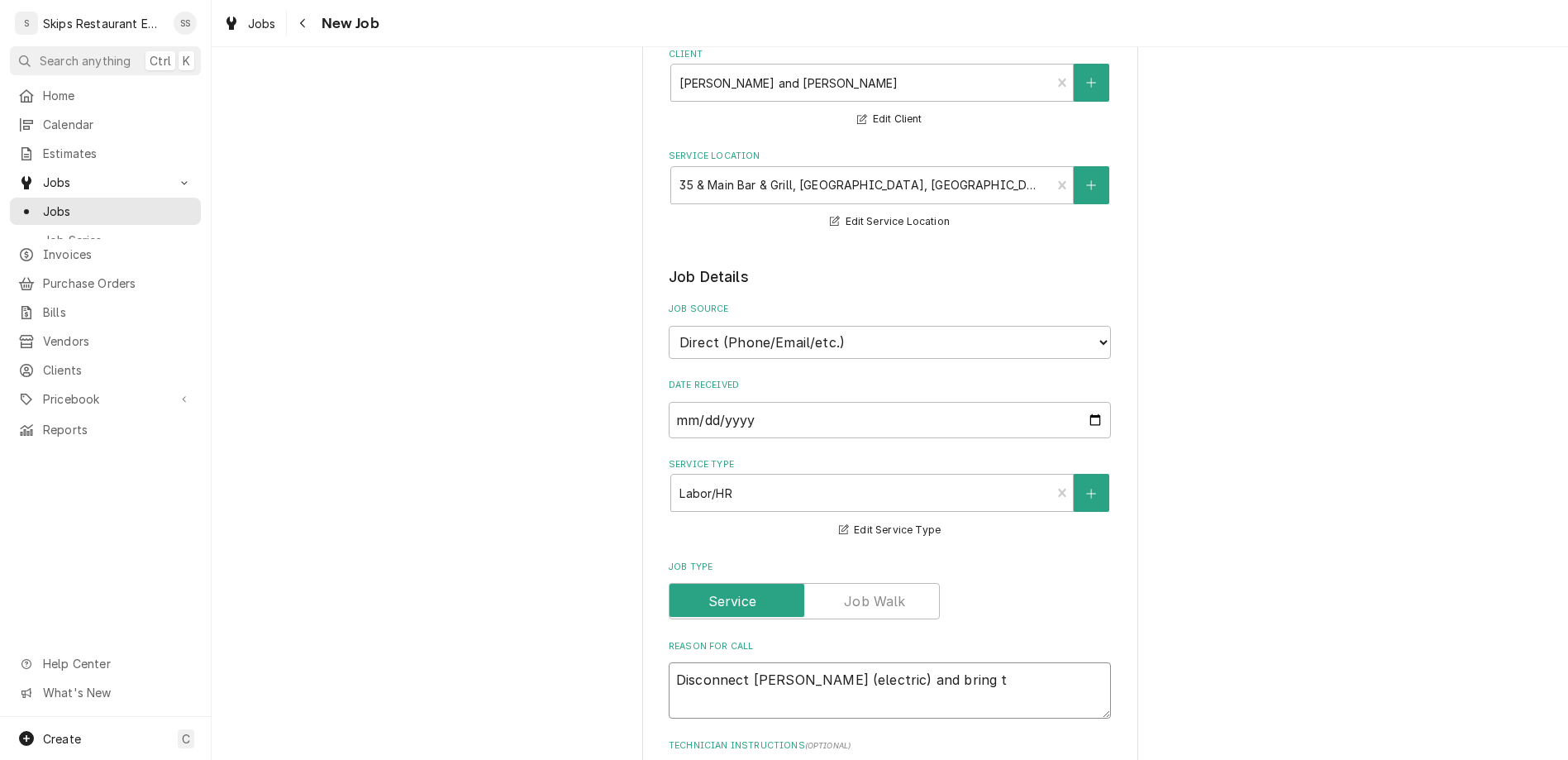
type textarea "x"
type textarea "Disconnect [PERSON_NAME] (electric) and bring to"
type textarea "x"
type textarea "Disconnect [PERSON_NAME] (electric) and bring to"
type textarea "x"
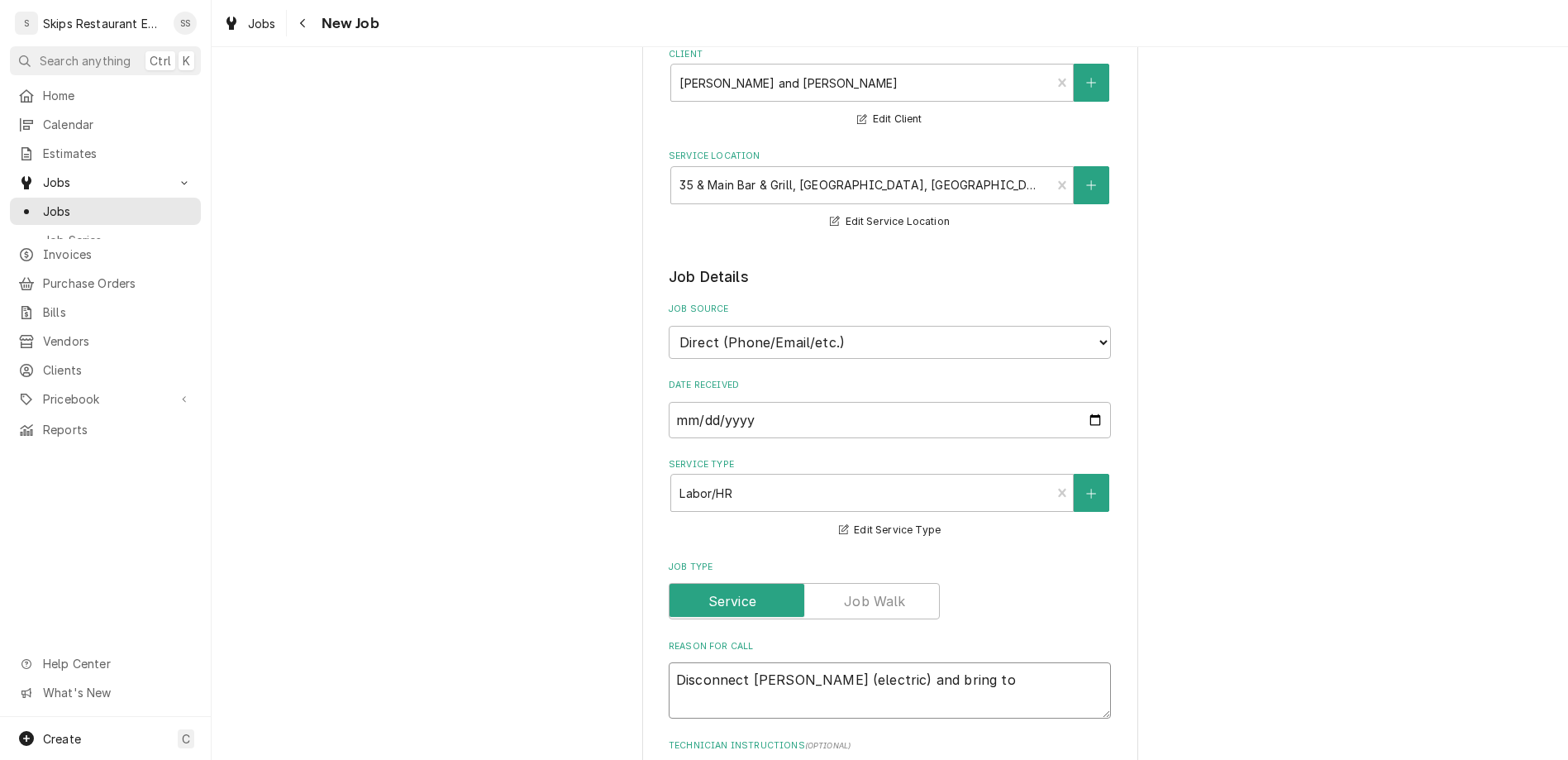
type textarea "Disconnect [PERSON_NAME] (electric) and bring to s"
type textarea "x"
type textarea "Disconnect [PERSON_NAME] (electric) and bring to sh"
type textarea "x"
type textarea "Disconnect [PERSON_NAME] (electric) and bring to sho"
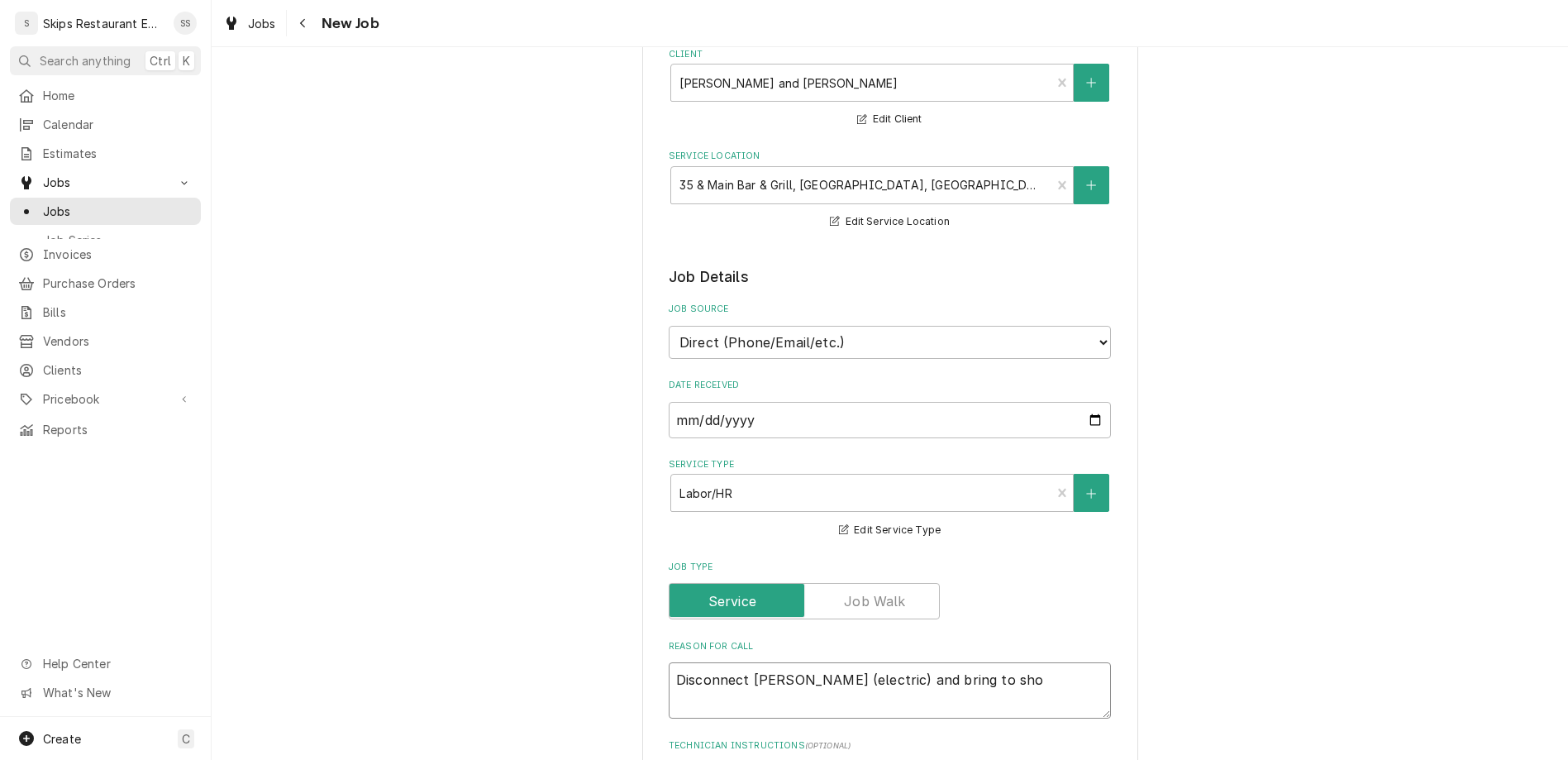
type textarea "x"
type textarea "Disconnect [PERSON_NAME] (electric) and bring to shop"
type textarea "x"
type textarea "Disconnect [PERSON_NAME] (electric) and bring to shop"
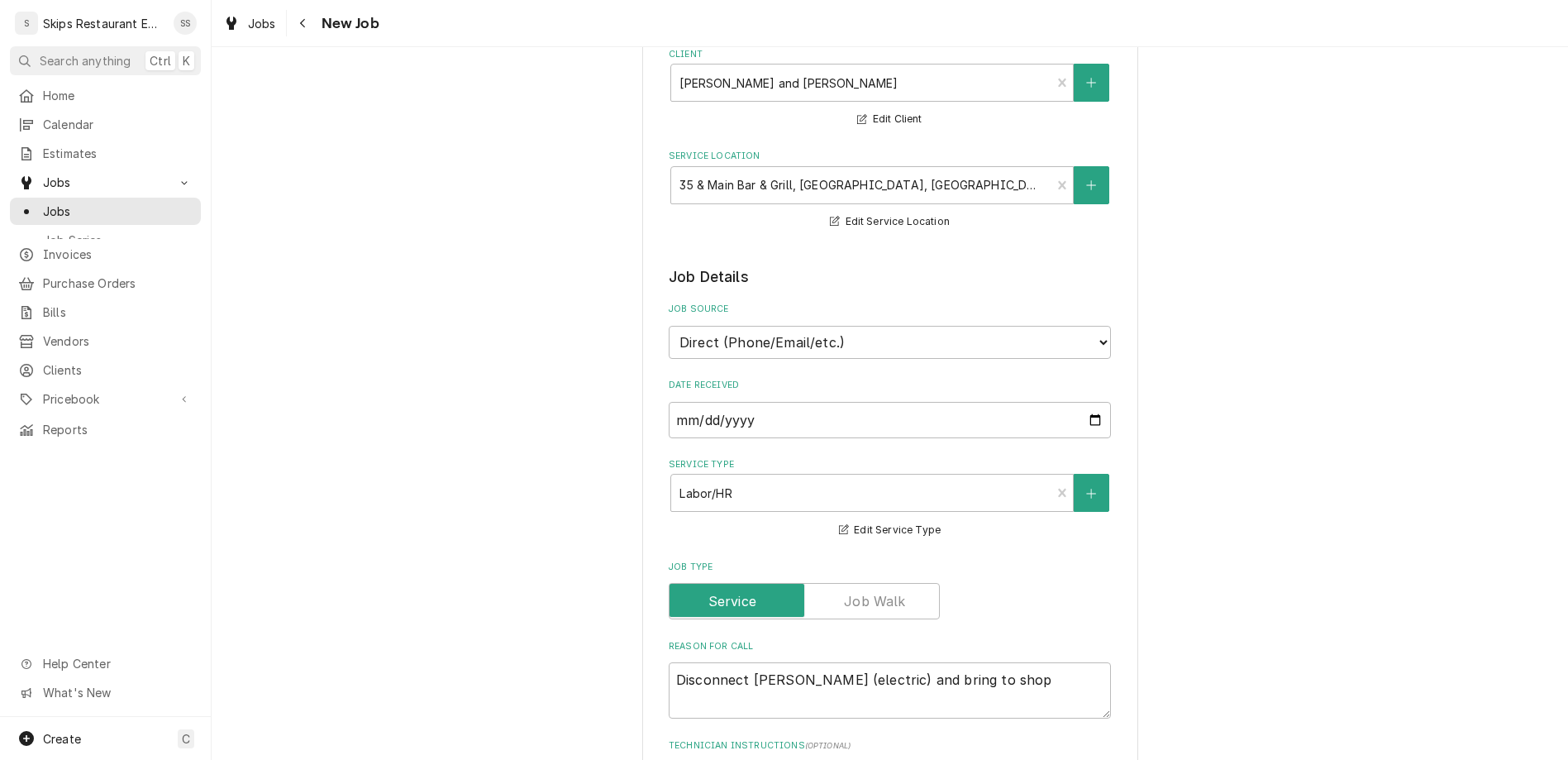
checkbox input "true"
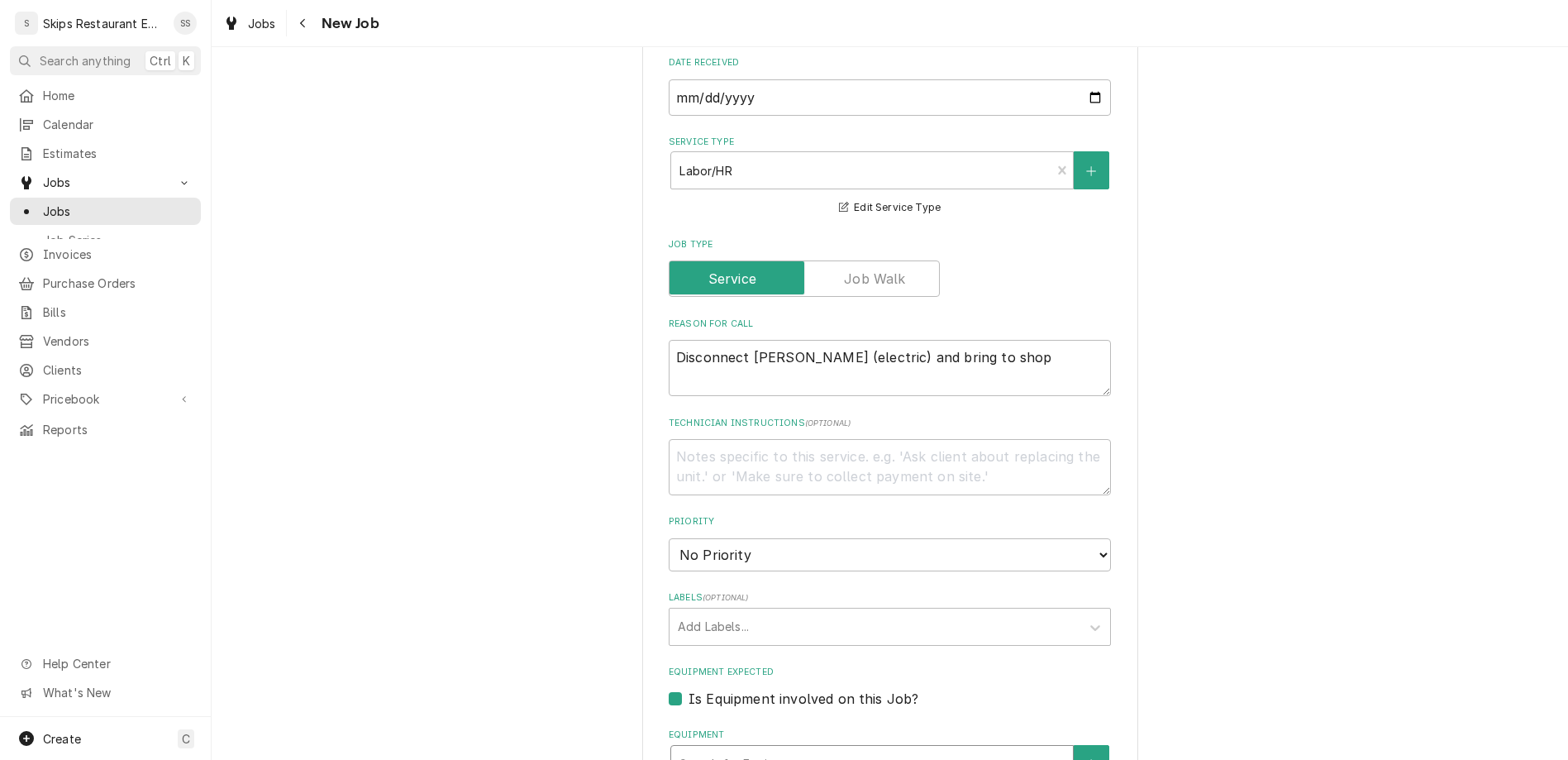
click at [754, 749] on div "Equipment" at bounding box center [872, 763] width 385 height 30
type textarea "x"
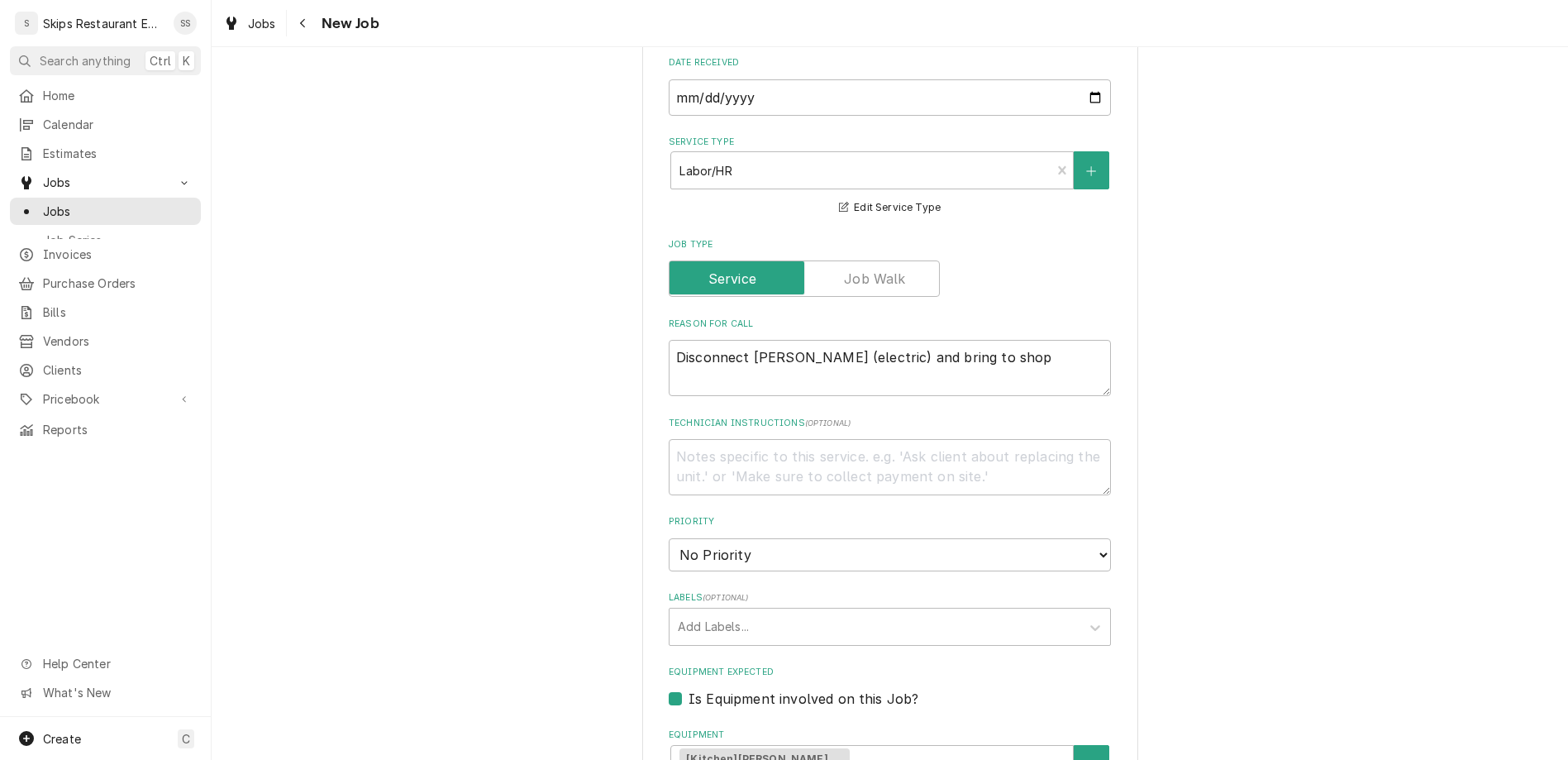
scroll to position [701, 0]
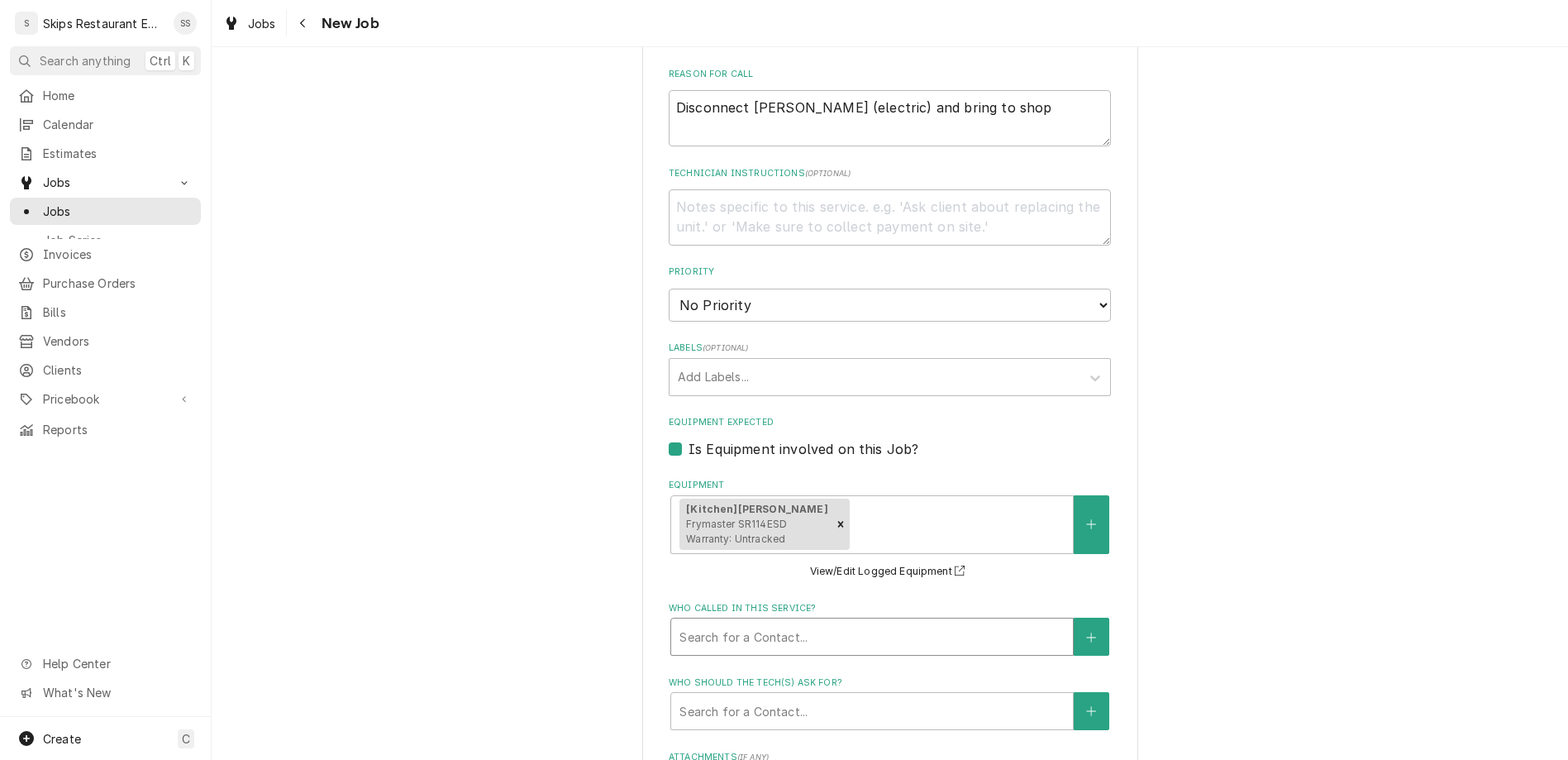
type input "[DATE]"
type textarea "x"
select select "09:30:00"
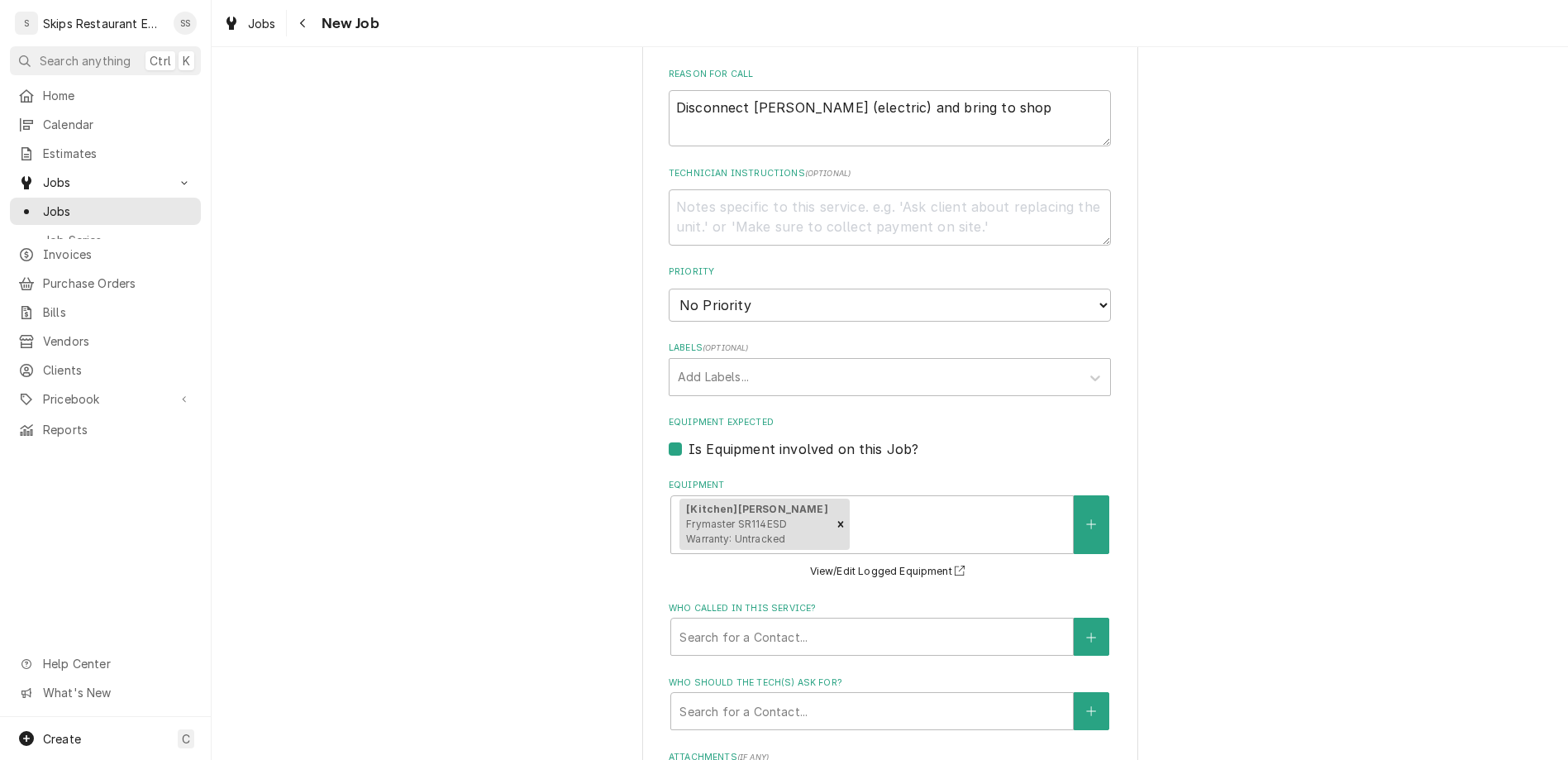
click option "9:30 AM" at bounding box center [0, 0] width 0 height 0
type textarea "x"
type input "2"
type textarea "x"
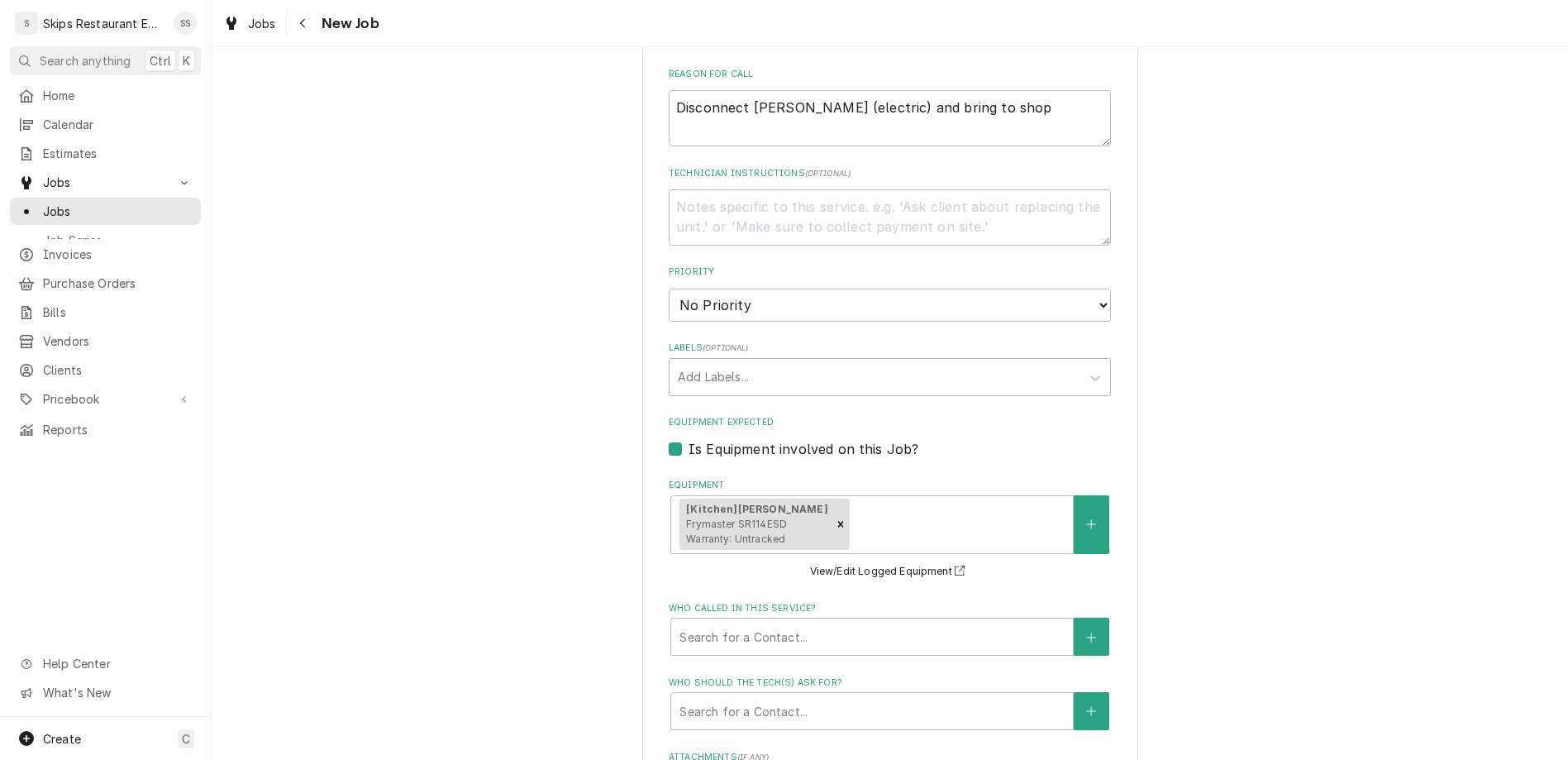
type input "2"
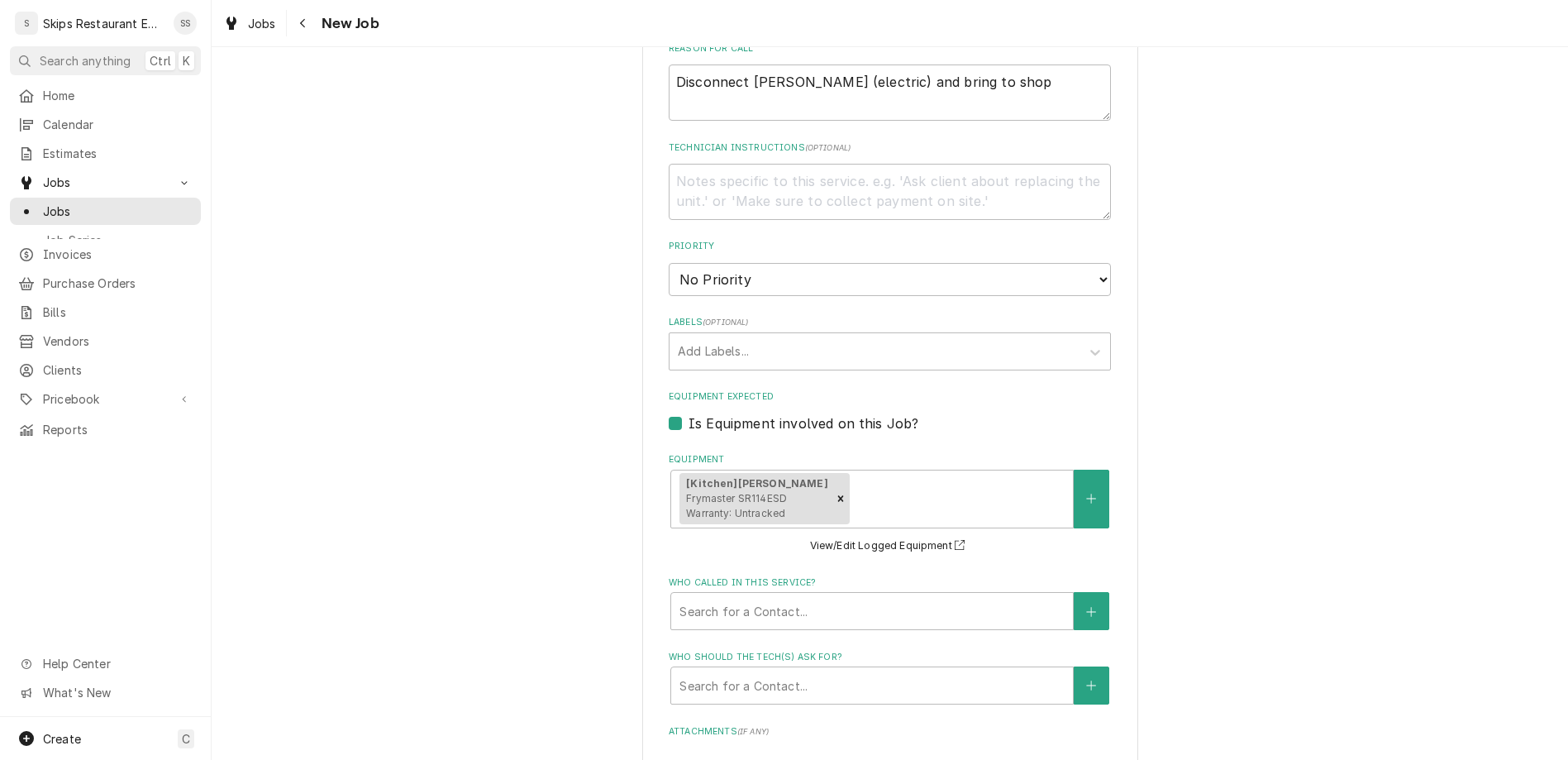
type textarea "x"
